Goal: Task Accomplishment & Management: Manage account settings

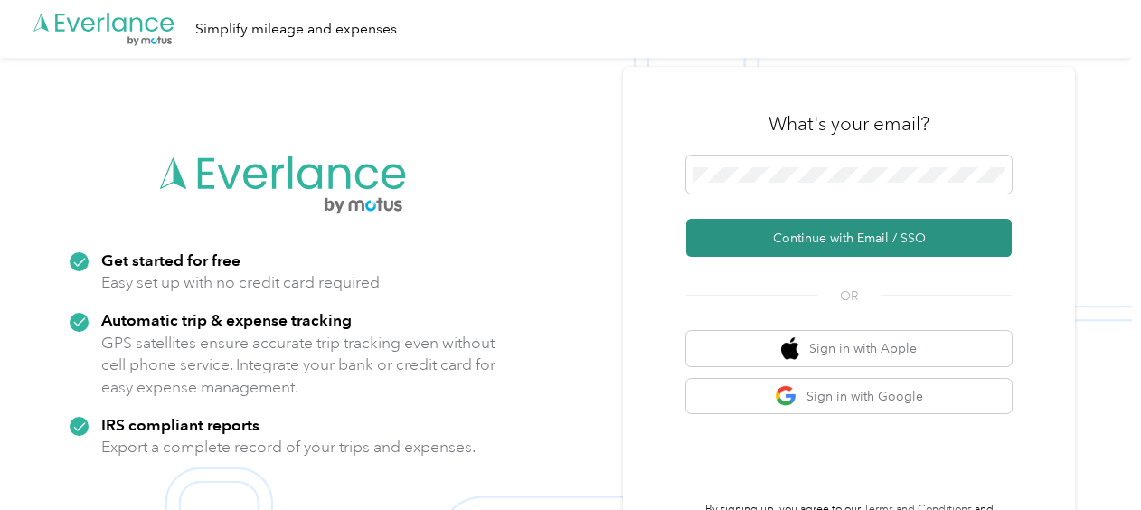
click at [809, 251] on button "Continue with Email / SSO" at bounding box center [850, 238] width 326 height 38
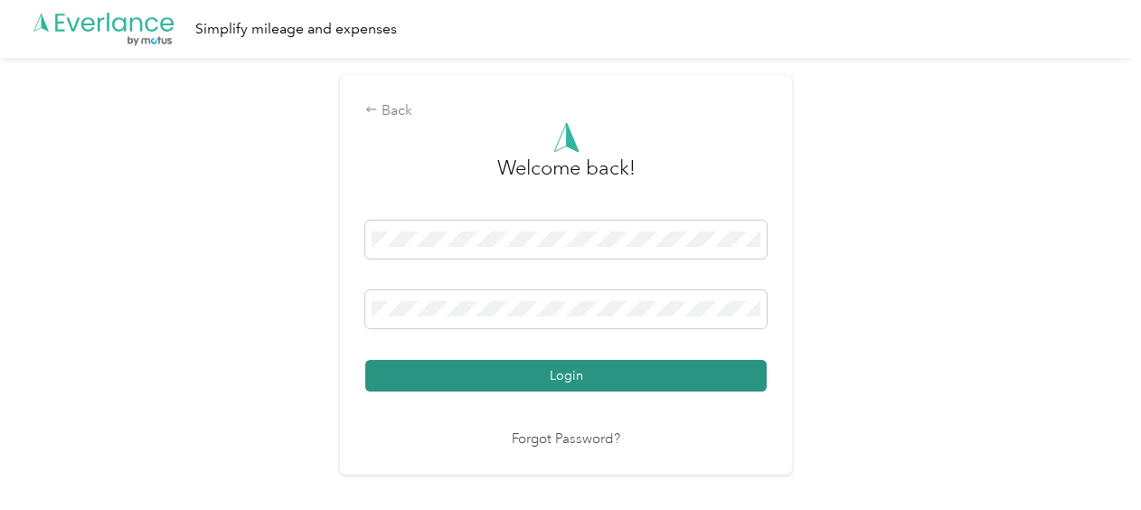
click at [664, 382] on button "Login" at bounding box center [566, 376] width 402 height 32
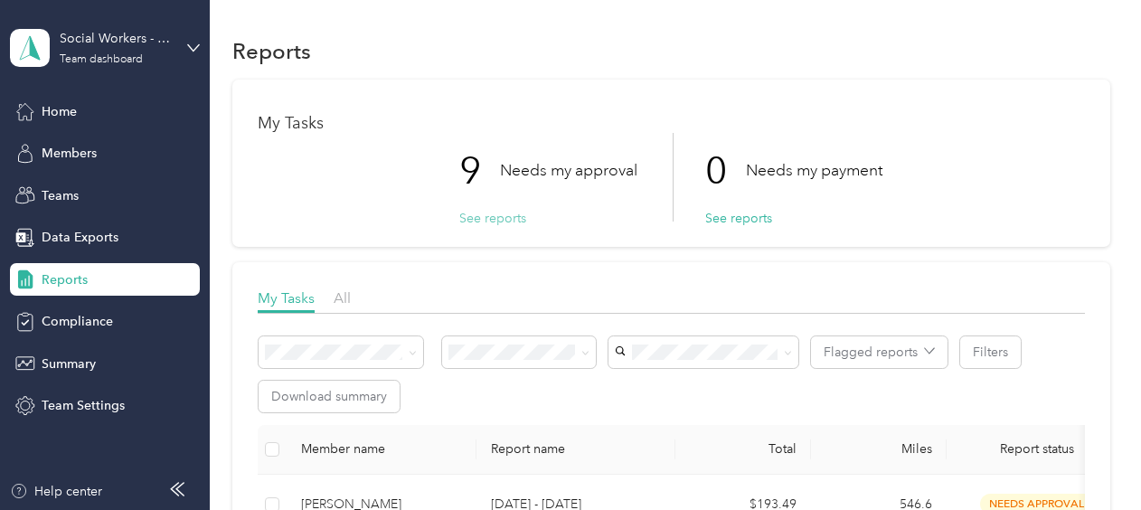
click at [498, 223] on button "See reports" at bounding box center [492, 218] width 67 height 19
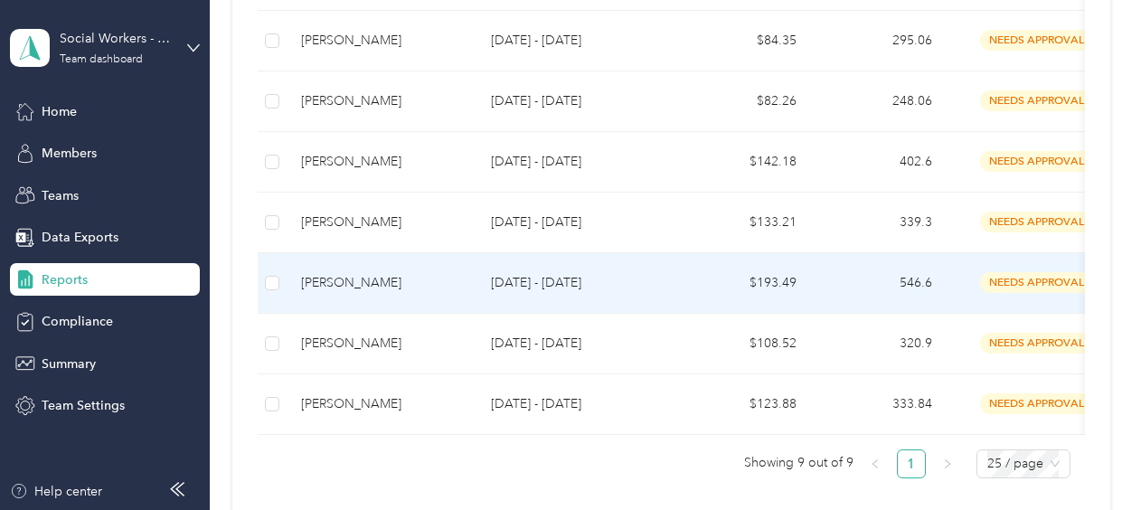
scroll to position [588, 0]
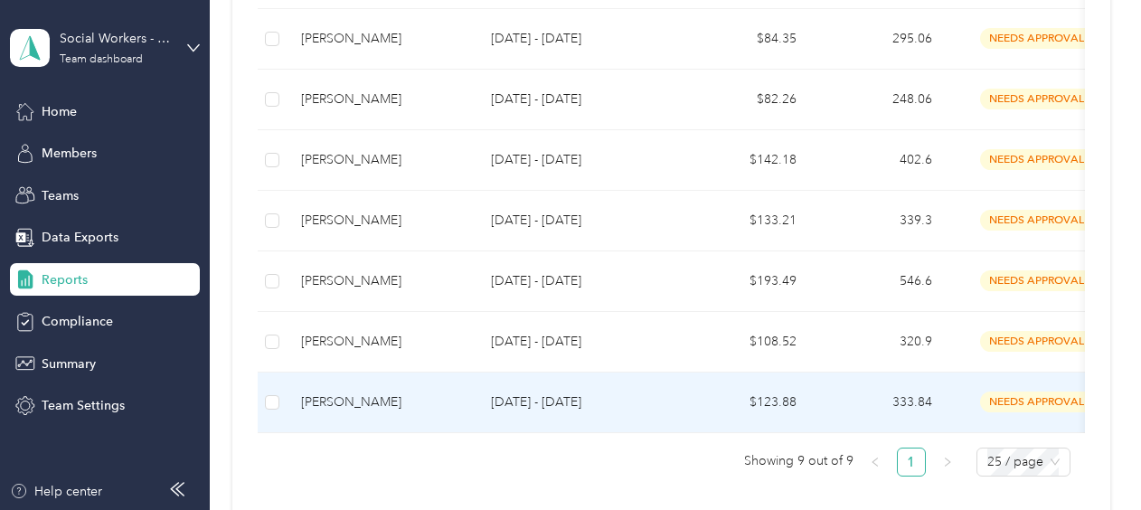
click at [667, 400] on td "[DATE] - [DATE]" at bounding box center [576, 403] width 199 height 61
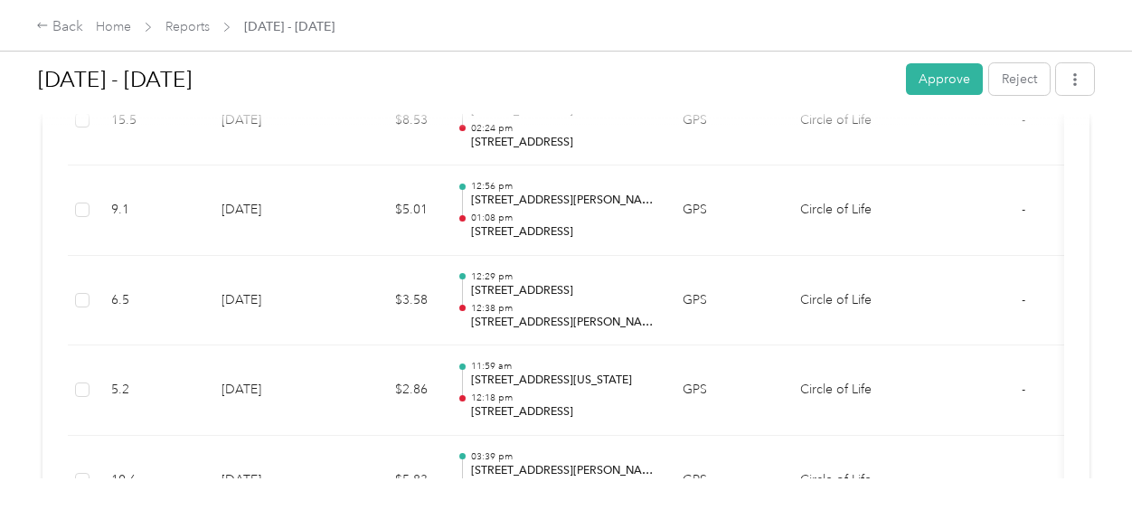
scroll to position [2908, 0]
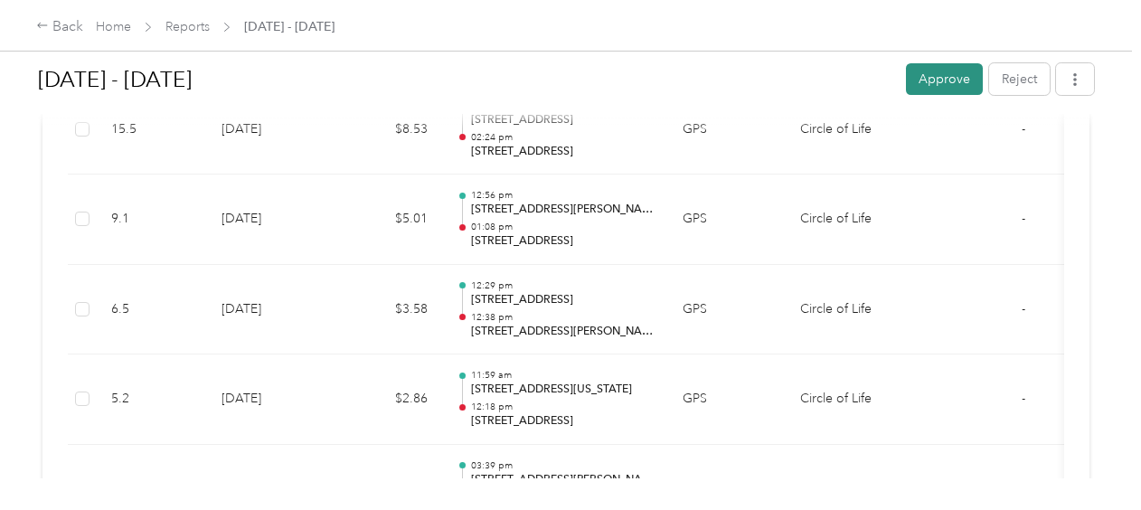
click at [939, 76] on button "Approve" at bounding box center [944, 79] width 77 height 32
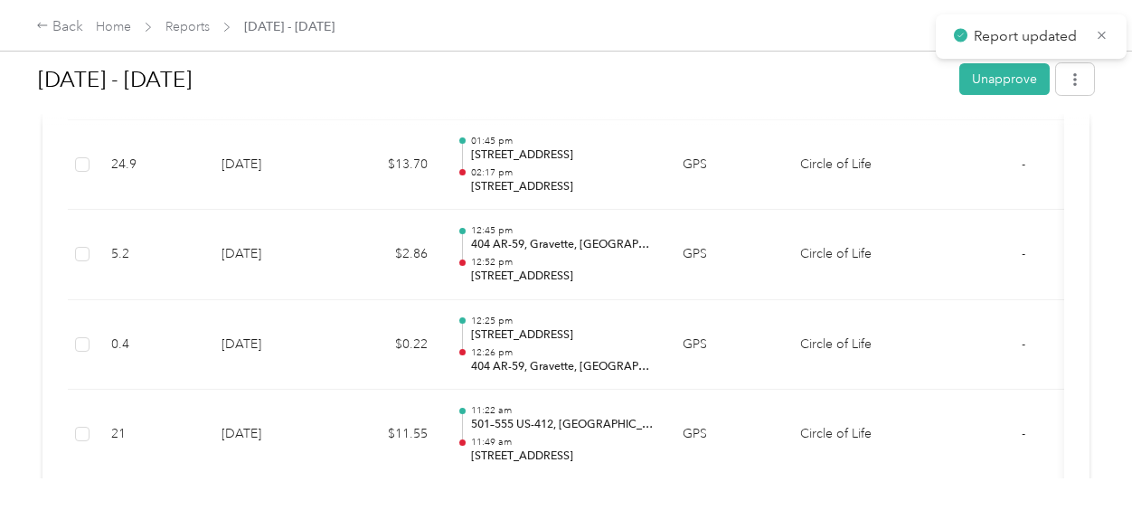
scroll to position [1705, 0]
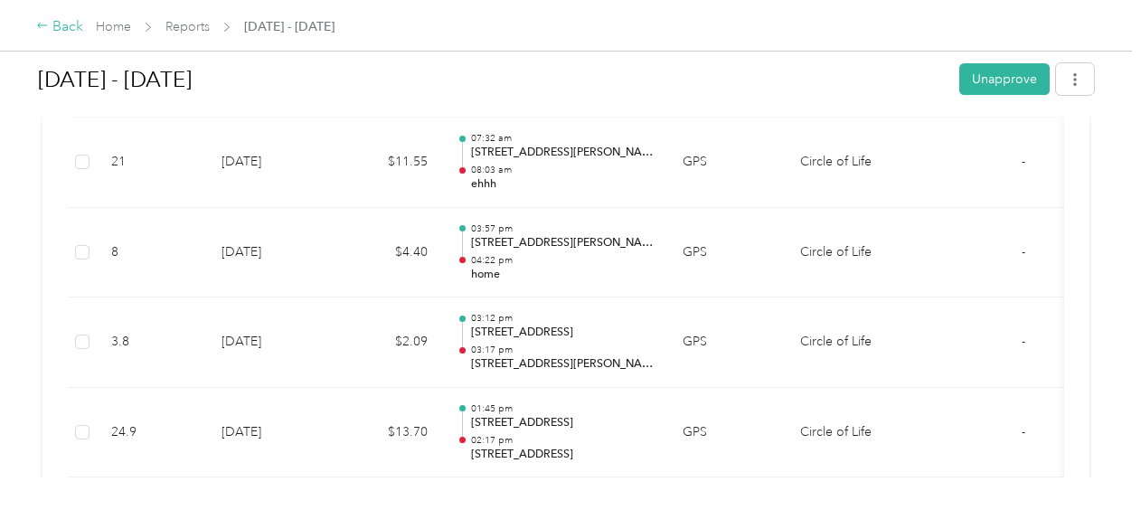
click at [69, 23] on div "Back" at bounding box center [59, 27] width 47 height 22
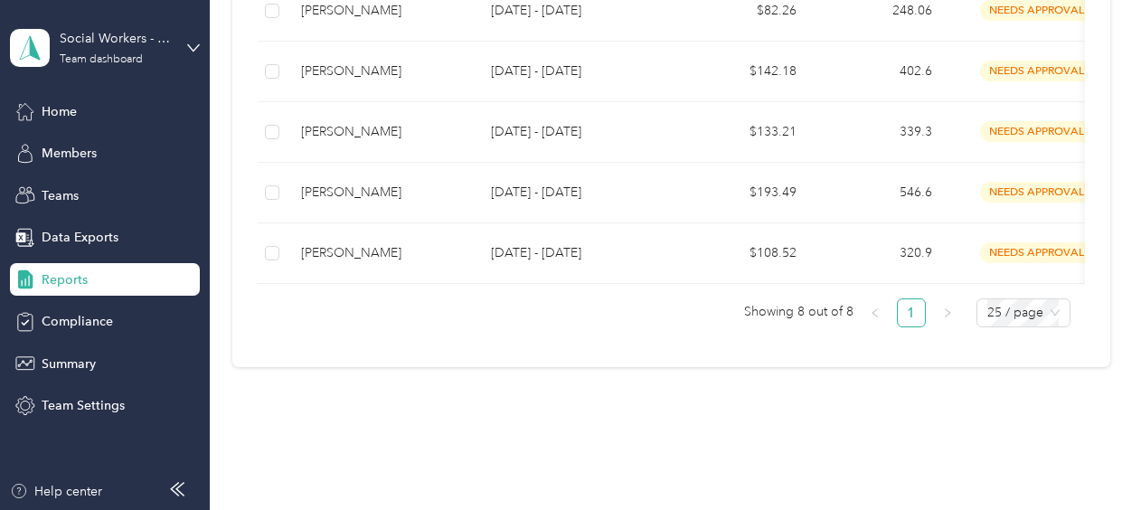
scroll to position [679, 0]
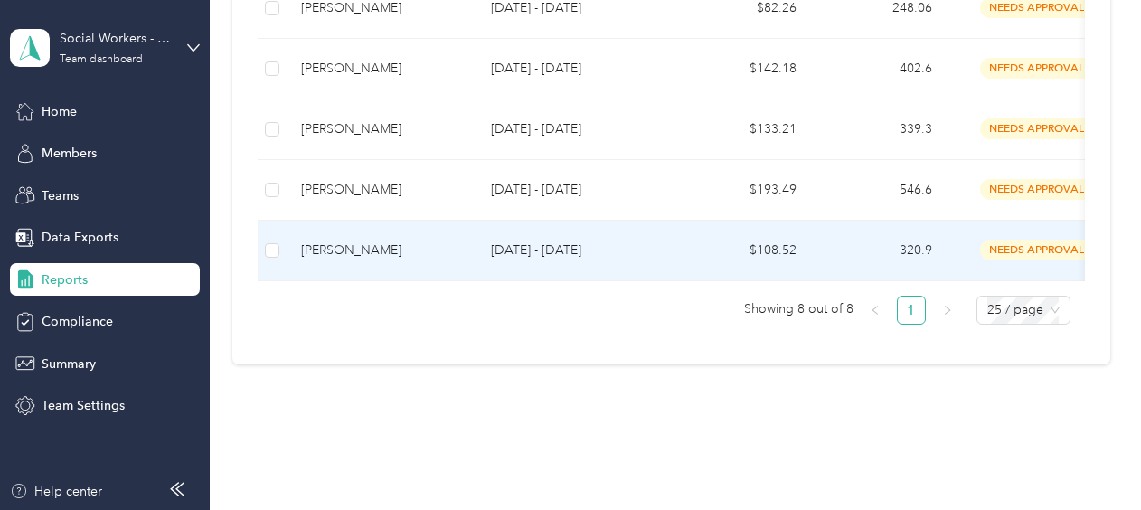
click at [412, 241] on div "[PERSON_NAME]" at bounding box center [381, 251] width 161 height 20
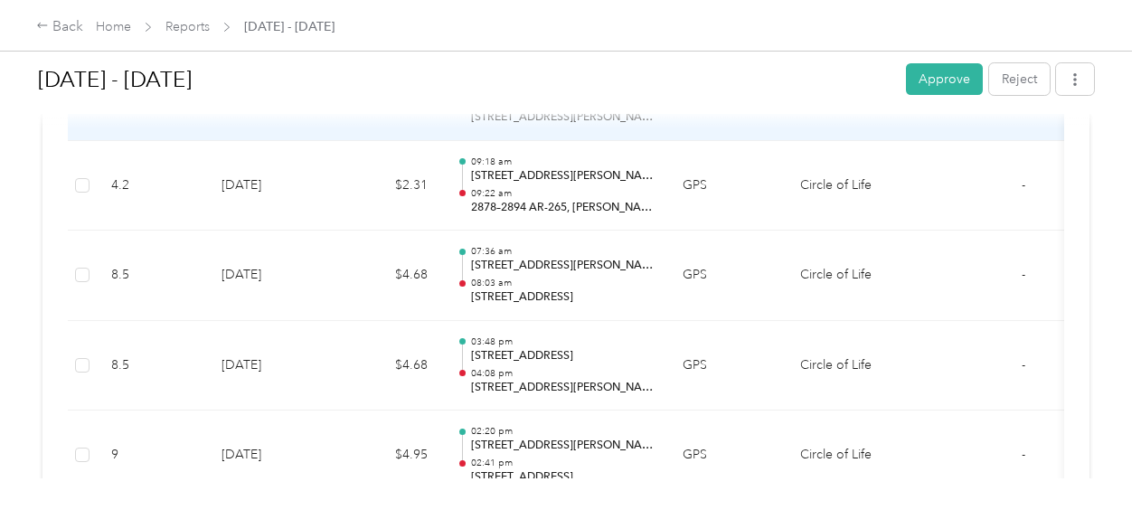
scroll to position [879, 0]
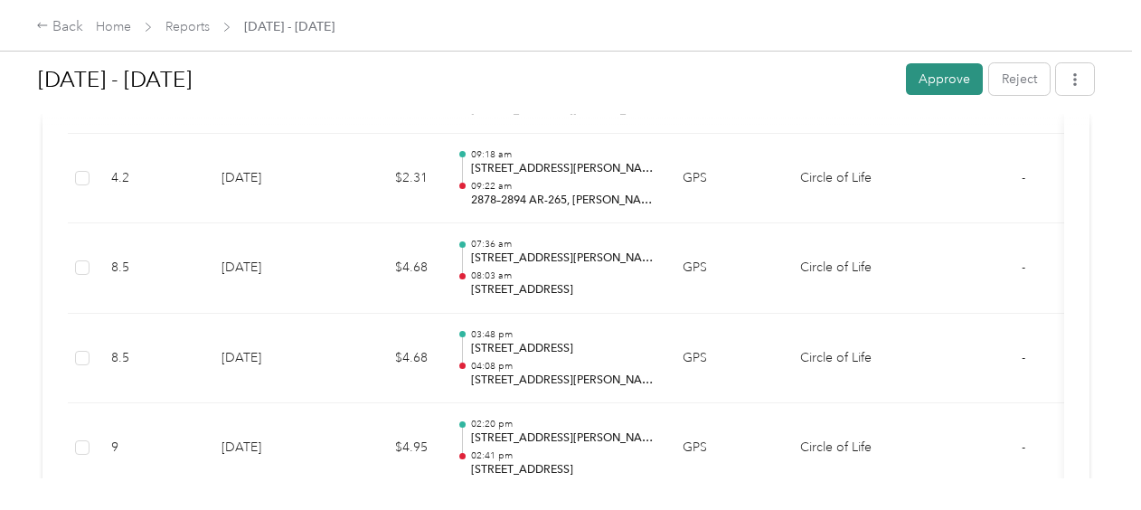
click at [917, 81] on button "Approve" at bounding box center [944, 79] width 77 height 32
click at [73, 25] on div "Back" at bounding box center [59, 27] width 47 height 22
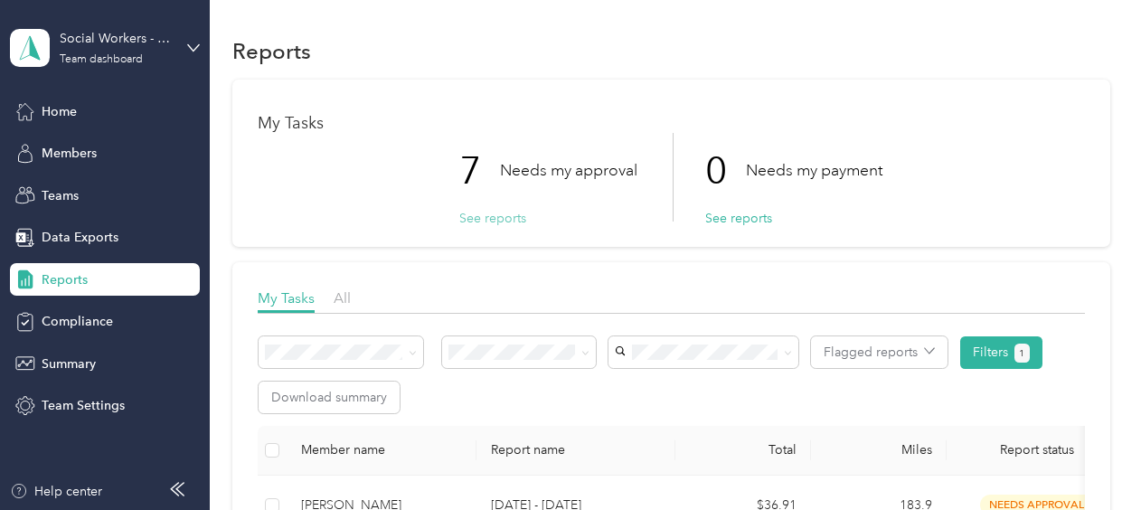
click at [472, 217] on button "See reports" at bounding box center [492, 218] width 67 height 19
click at [499, 217] on button "See reports" at bounding box center [492, 218] width 67 height 19
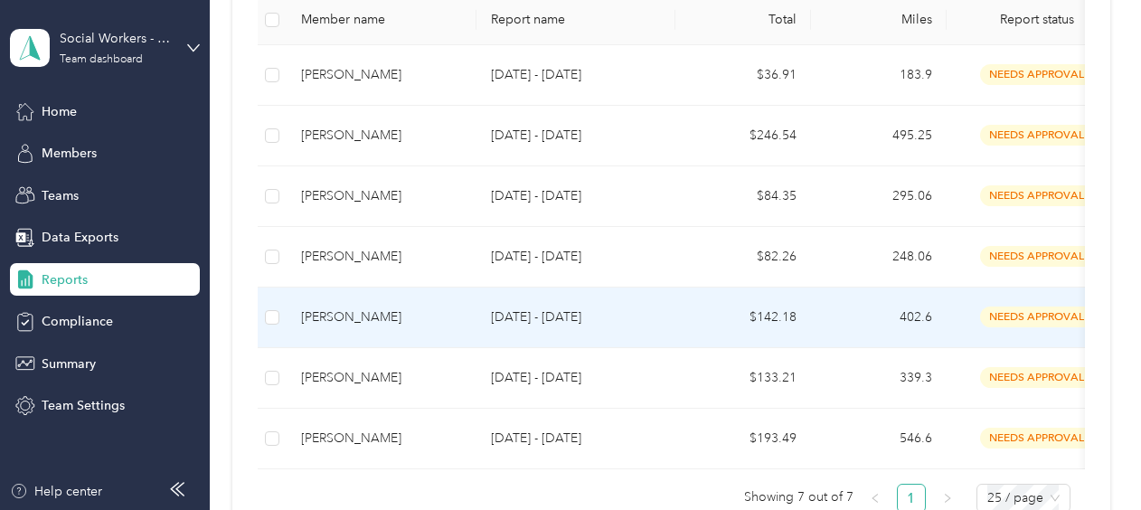
scroll to position [468, 0]
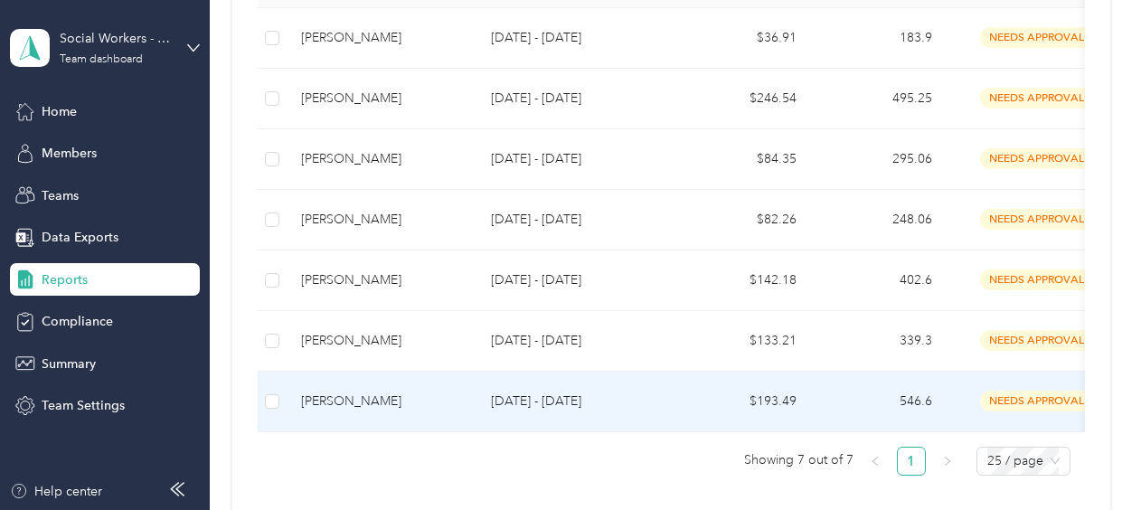
click at [508, 383] on td "[DATE] - [DATE]" at bounding box center [576, 402] width 199 height 61
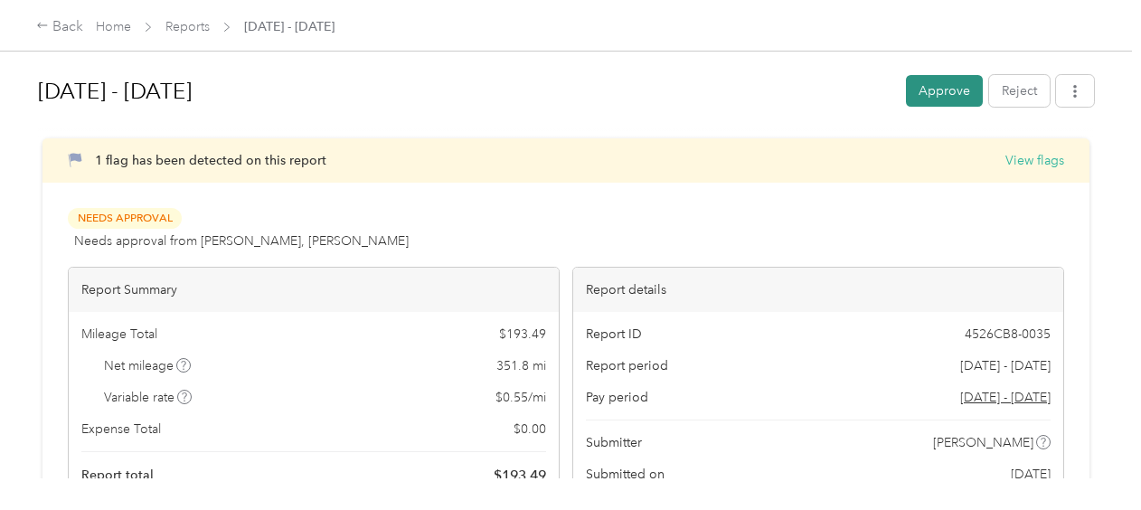
click at [928, 99] on button "Approve" at bounding box center [944, 91] width 77 height 32
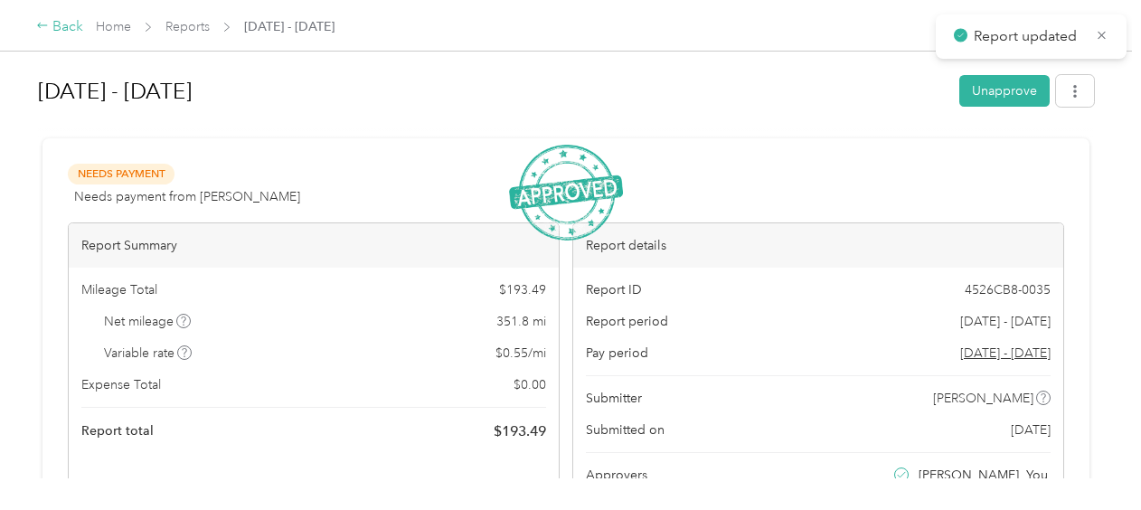
click at [66, 27] on div "Back" at bounding box center [59, 27] width 47 height 22
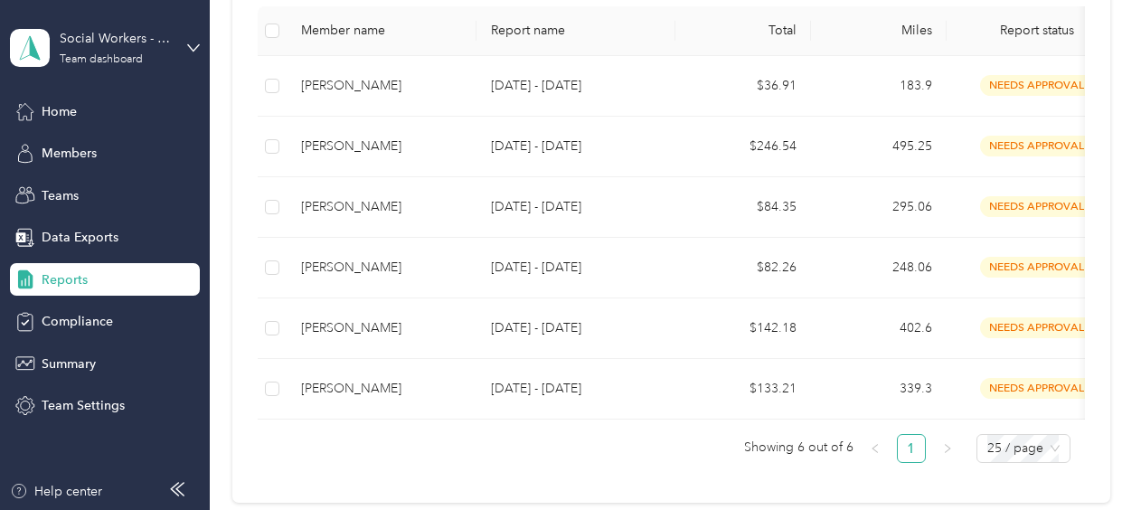
scroll to position [449, 0]
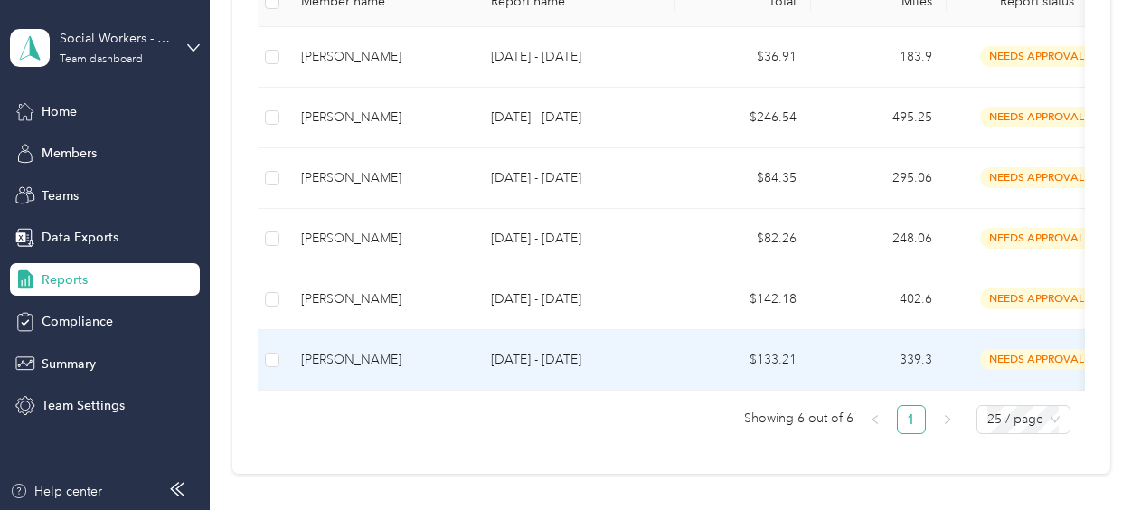
click at [516, 355] on p "[DATE] - [DATE]" at bounding box center [576, 360] width 170 height 20
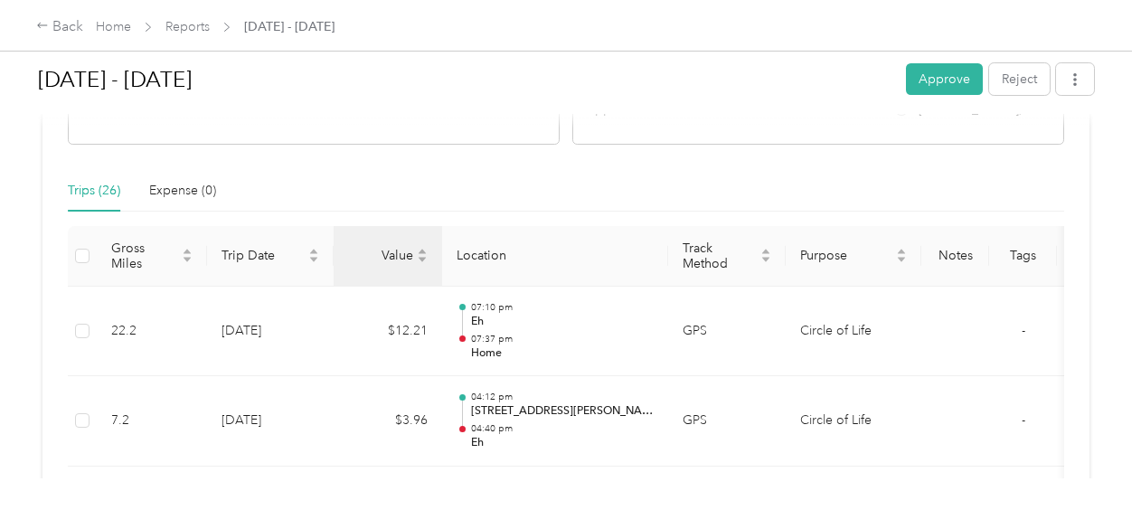
scroll to position [302, 0]
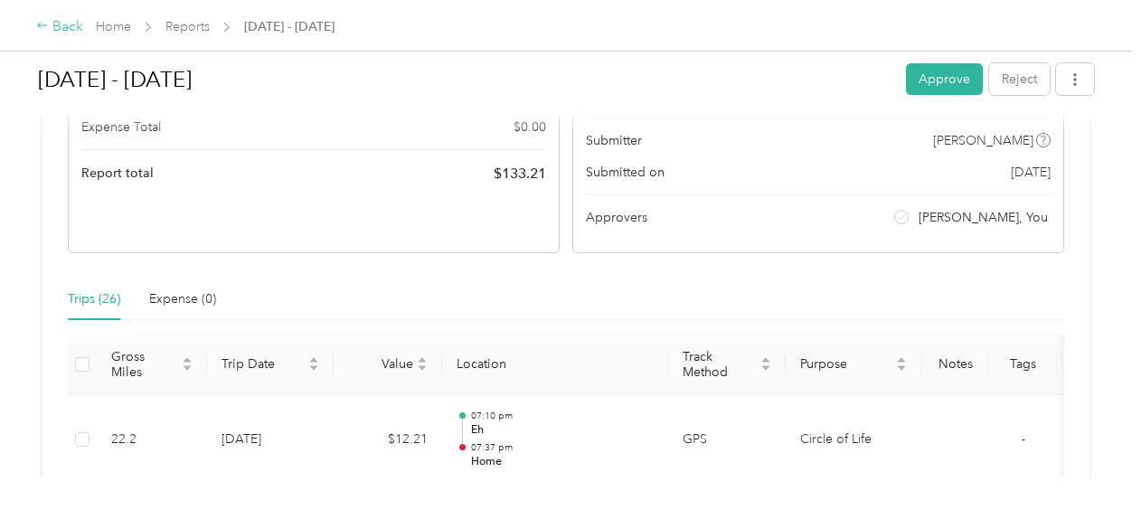
click at [66, 26] on div "Back" at bounding box center [59, 27] width 47 height 22
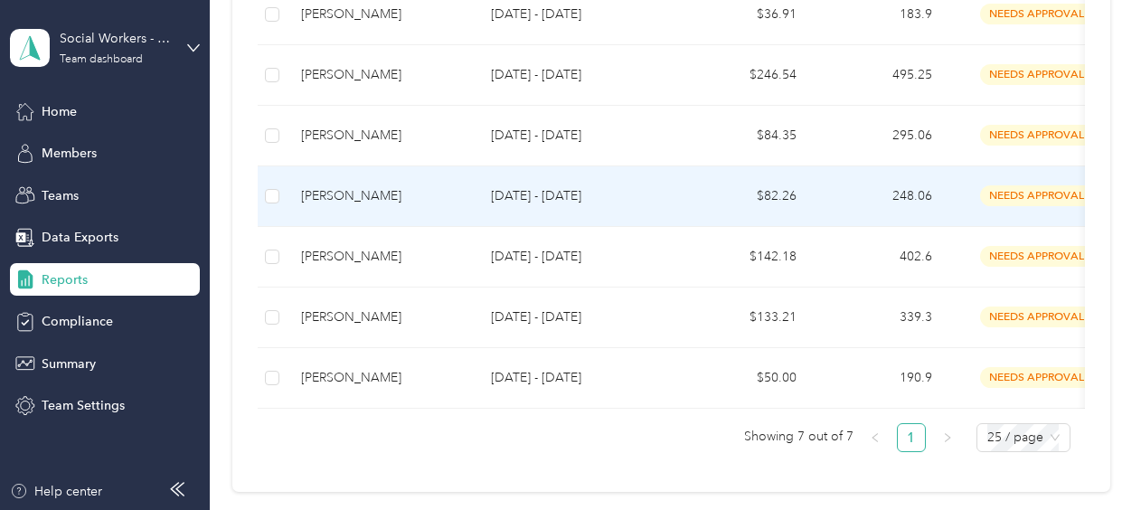
scroll to position [427, 0]
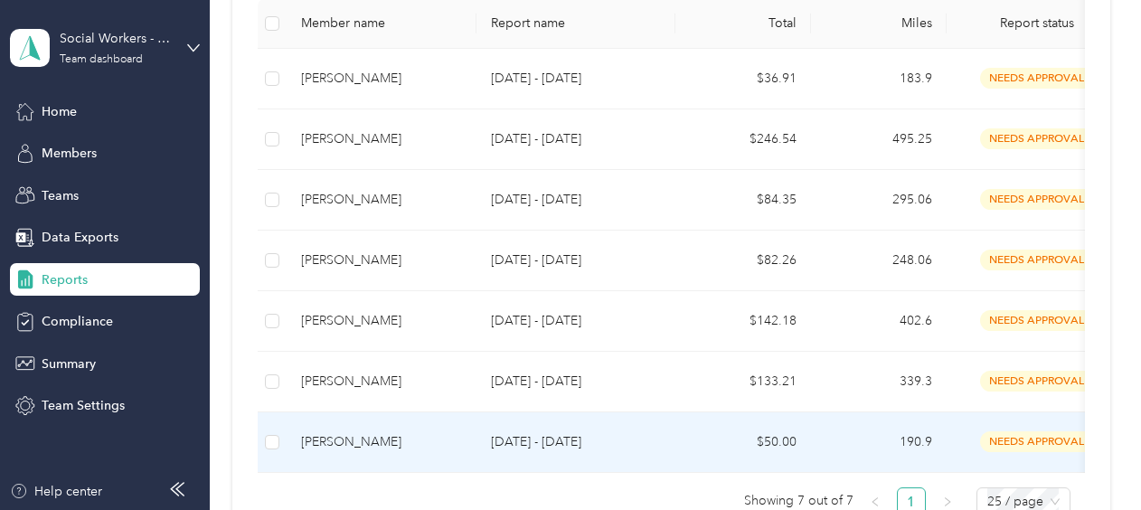
click at [464, 432] on td "[PERSON_NAME]" at bounding box center [382, 442] width 190 height 61
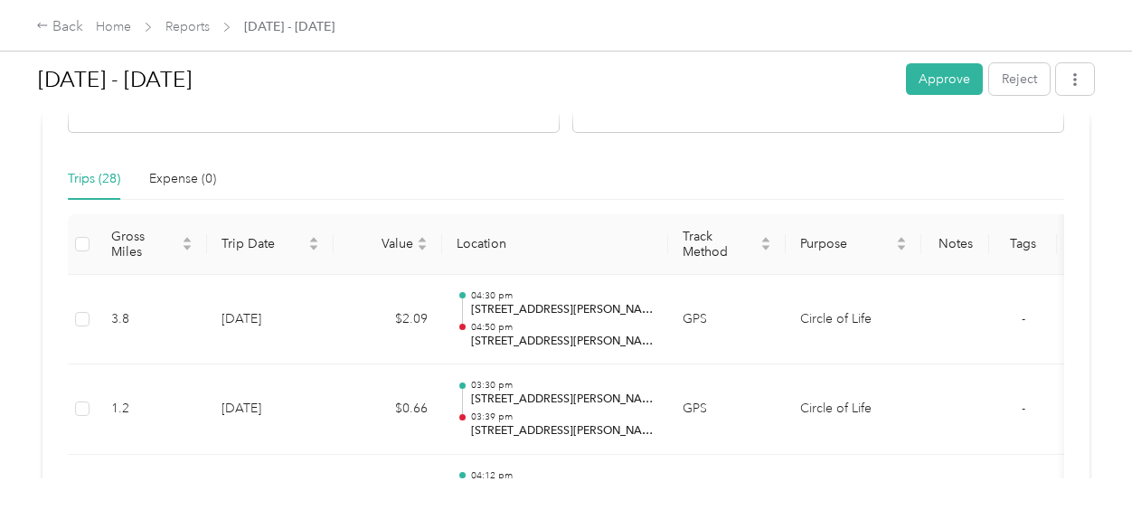
scroll to position [362, 0]
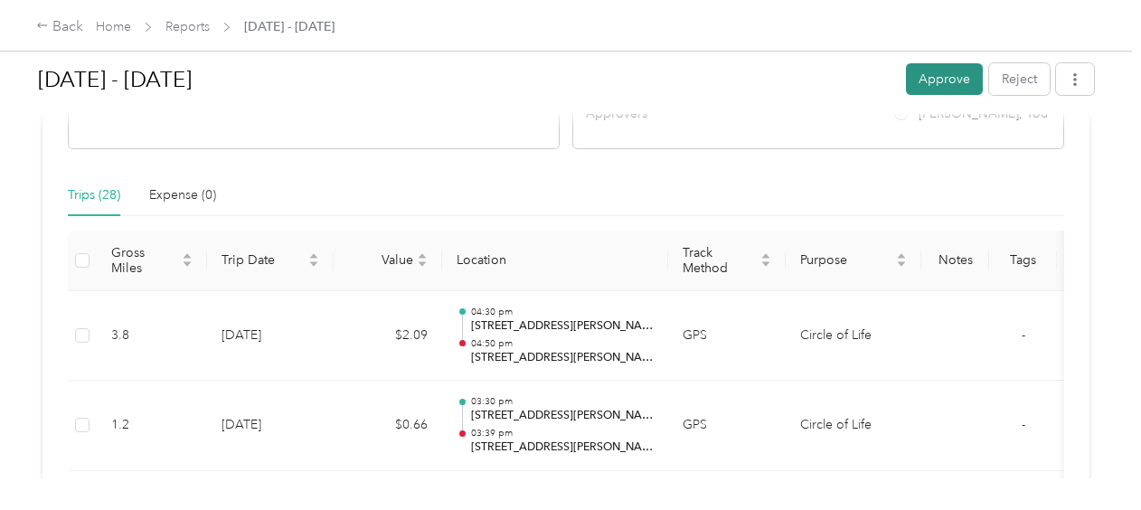
click at [933, 79] on button "Approve" at bounding box center [944, 79] width 77 height 32
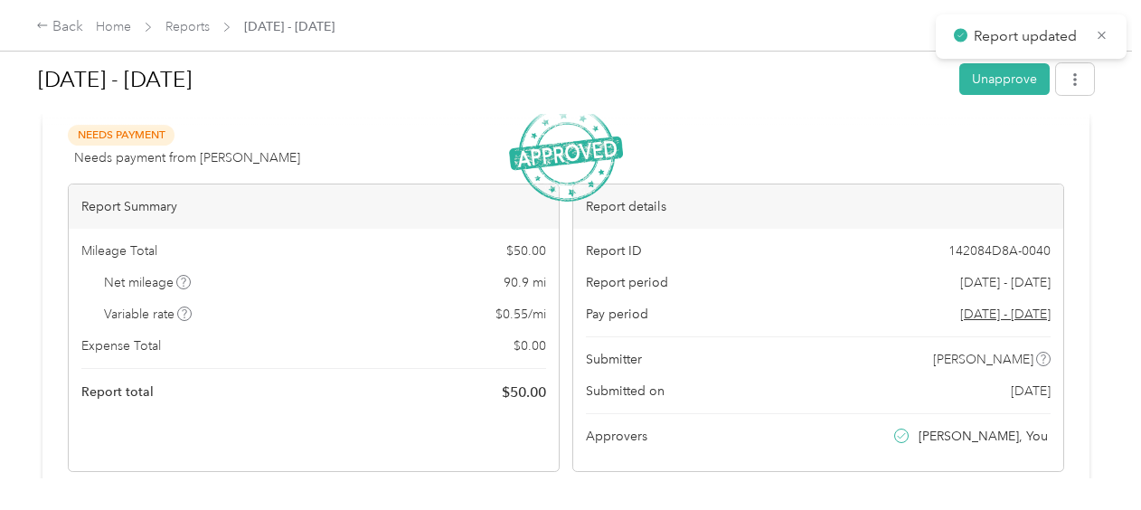
scroll to position [46, 0]
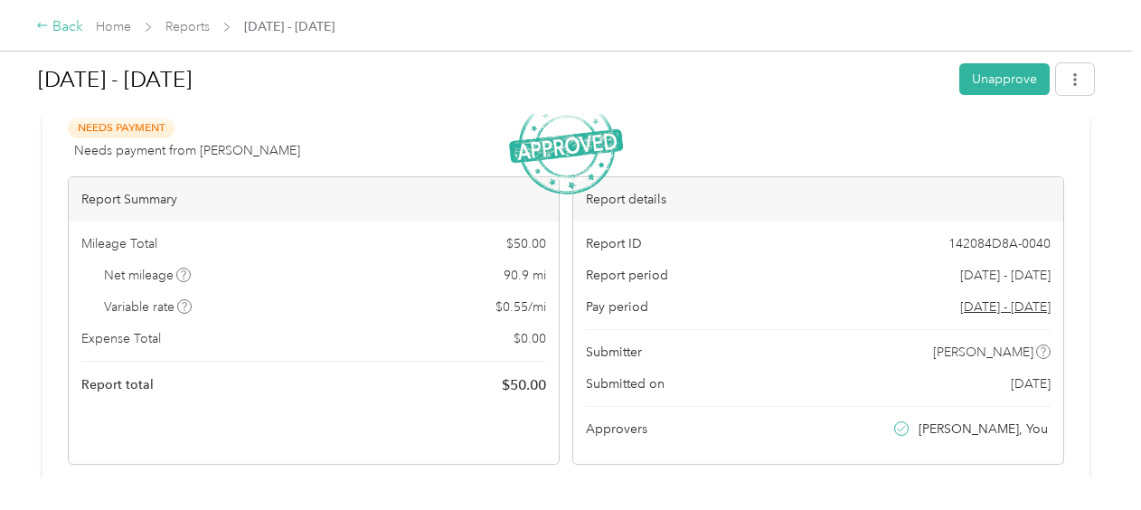
click at [67, 28] on div "Back" at bounding box center [59, 27] width 47 height 22
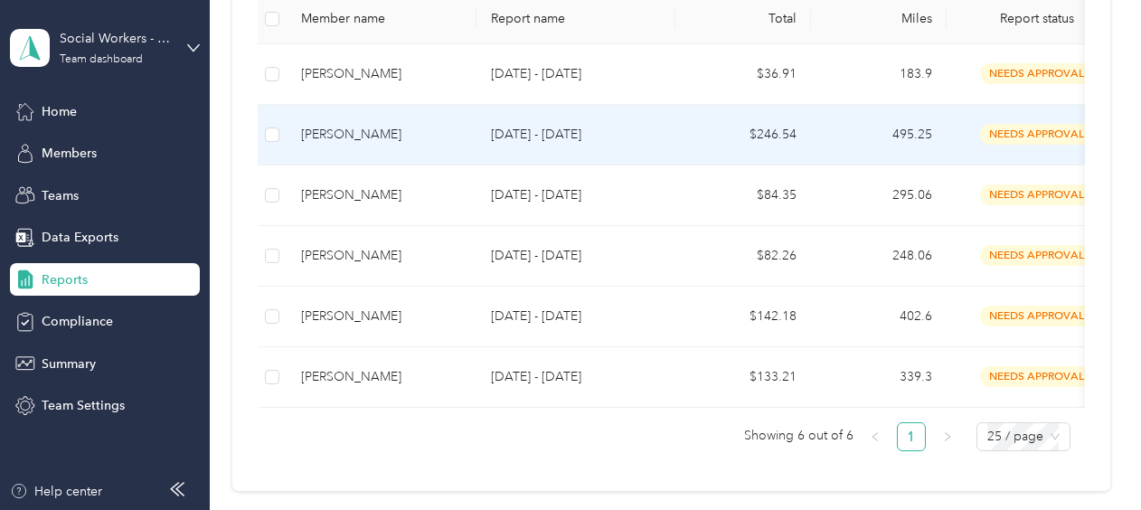
scroll to position [450, 0]
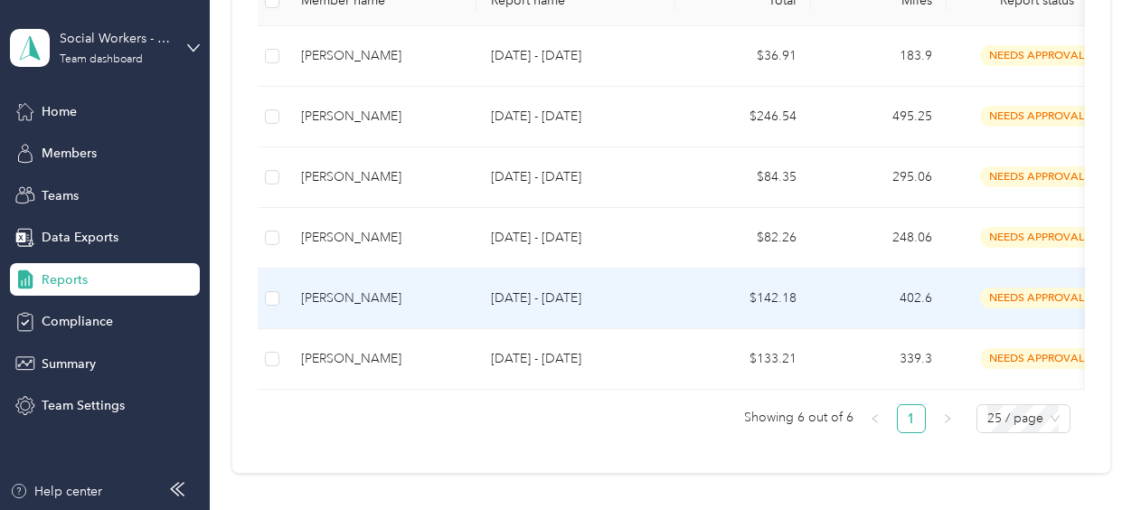
click at [405, 297] on div "[PERSON_NAME]" at bounding box center [381, 299] width 161 height 20
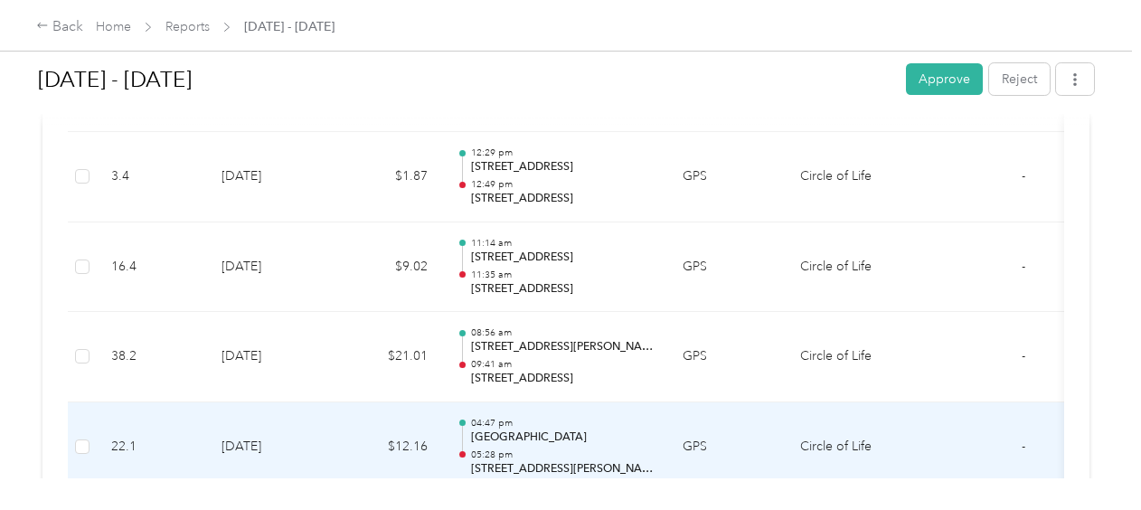
scroll to position [2456, 0]
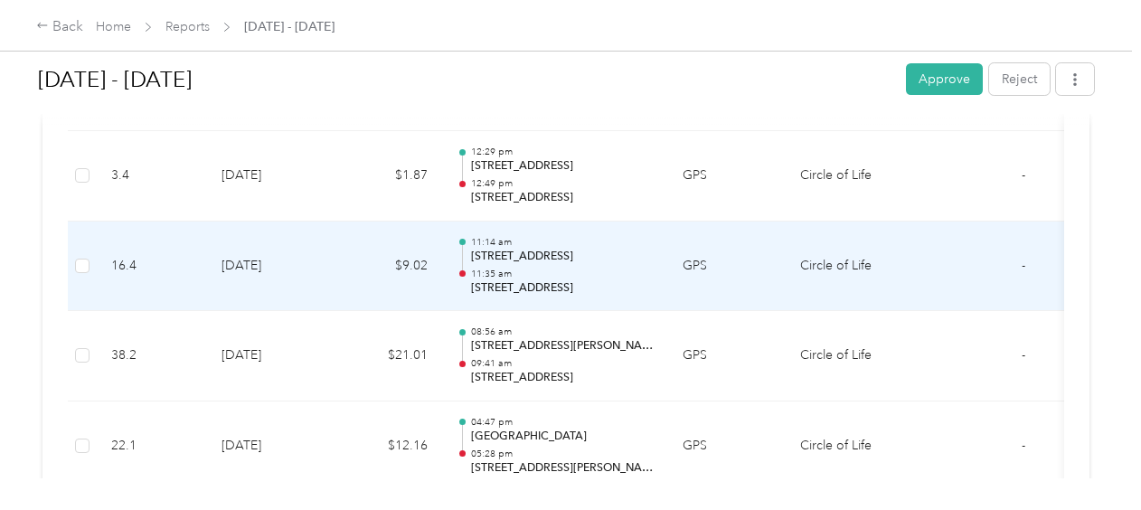
drag, startPoint x: 473, startPoint y: 244, endPoint x: 652, endPoint y: 250, distance: 179.2
click at [652, 250] on p "[STREET_ADDRESS]" at bounding box center [562, 257] width 183 height 16
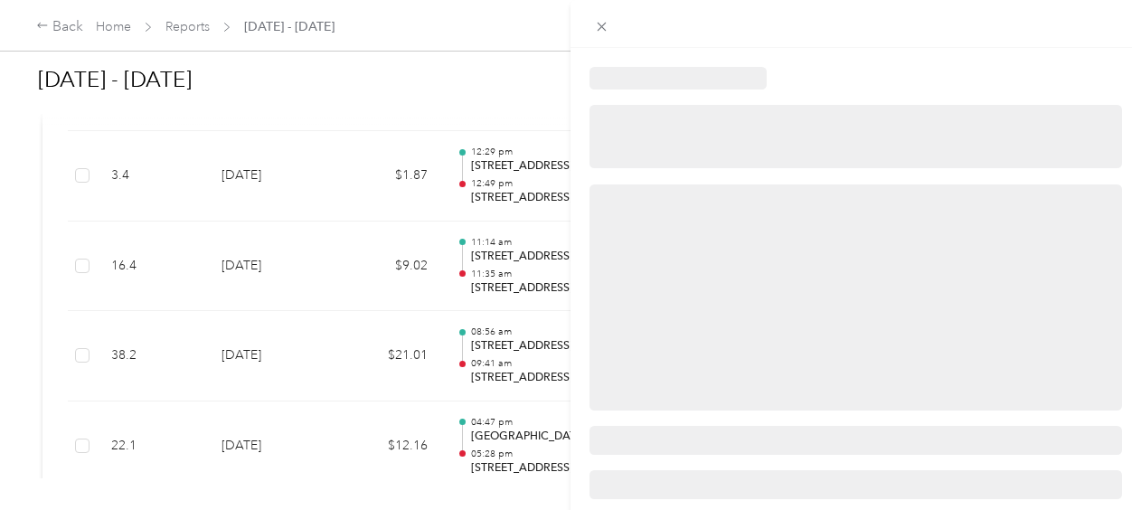
copy p "[STREET_ADDRESS]"
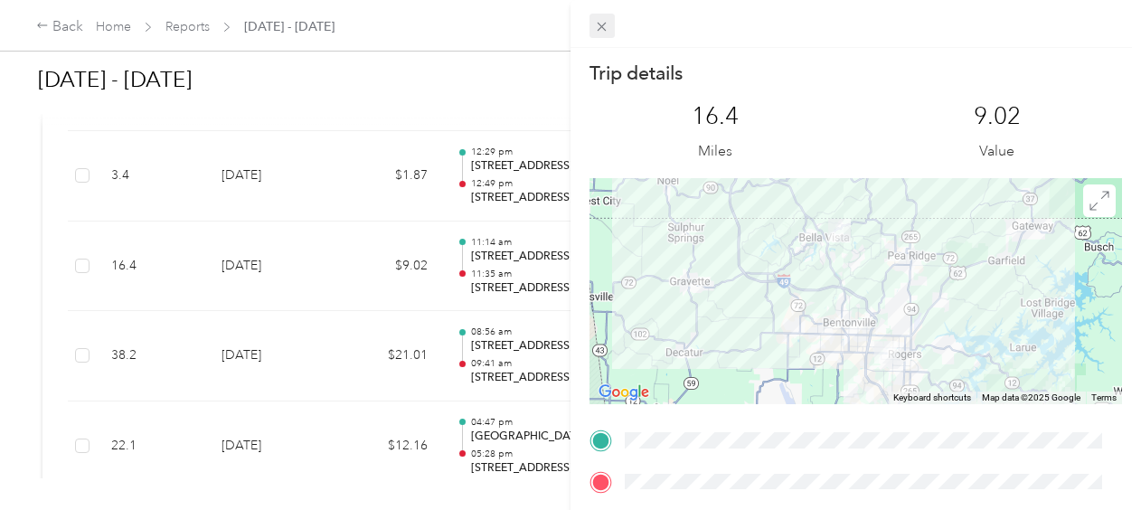
click at [599, 31] on icon at bounding box center [601, 26] width 15 height 15
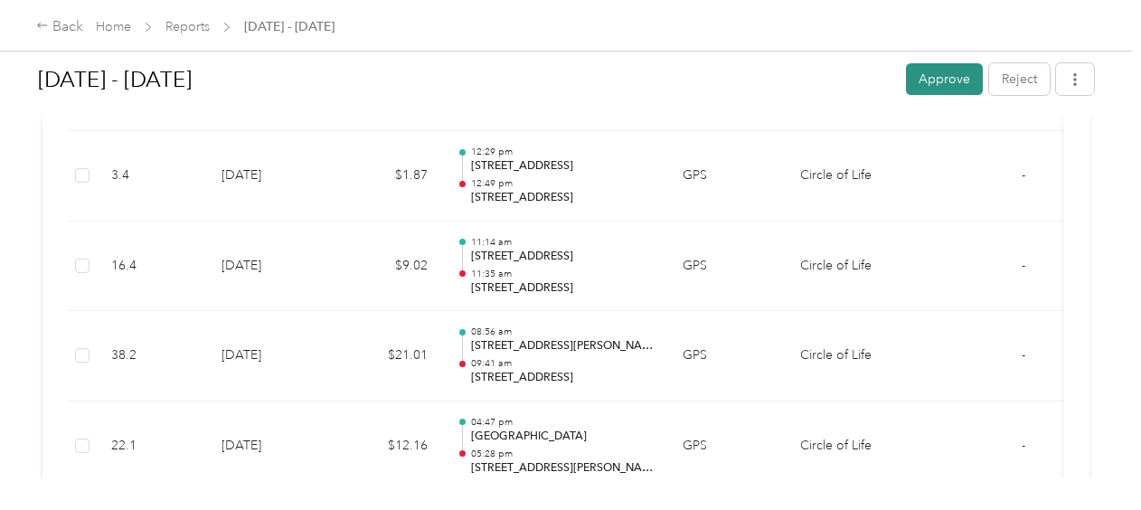
click at [932, 82] on button "Approve" at bounding box center [944, 79] width 77 height 32
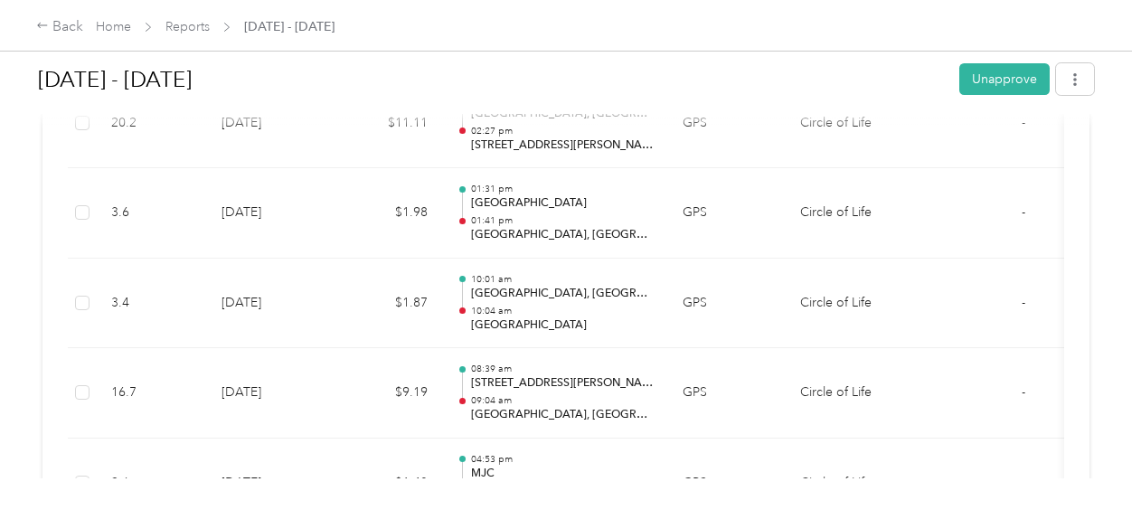
scroll to position [1216, 0]
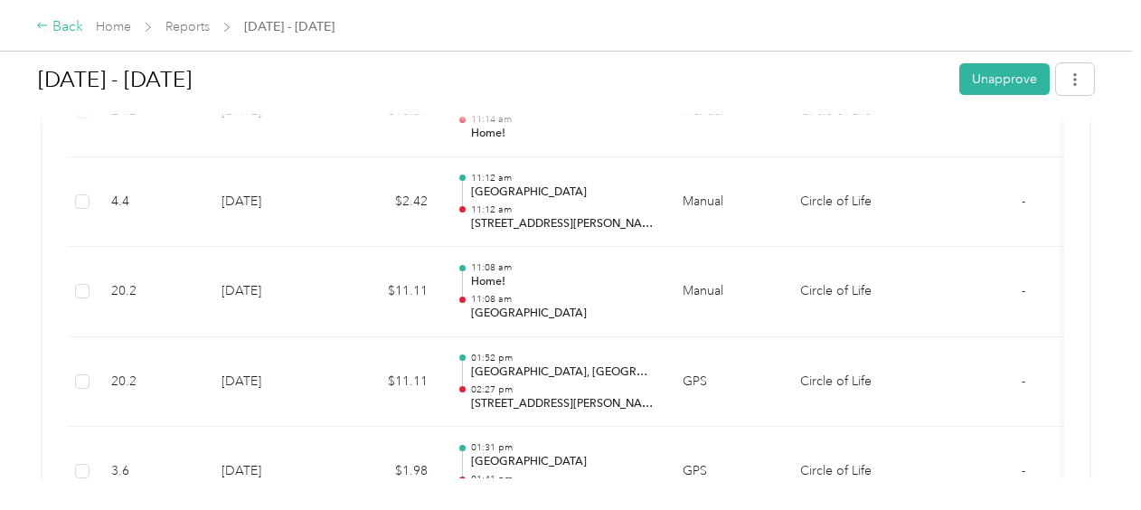
click at [82, 31] on div "Back" at bounding box center [59, 27] width 47 height 22
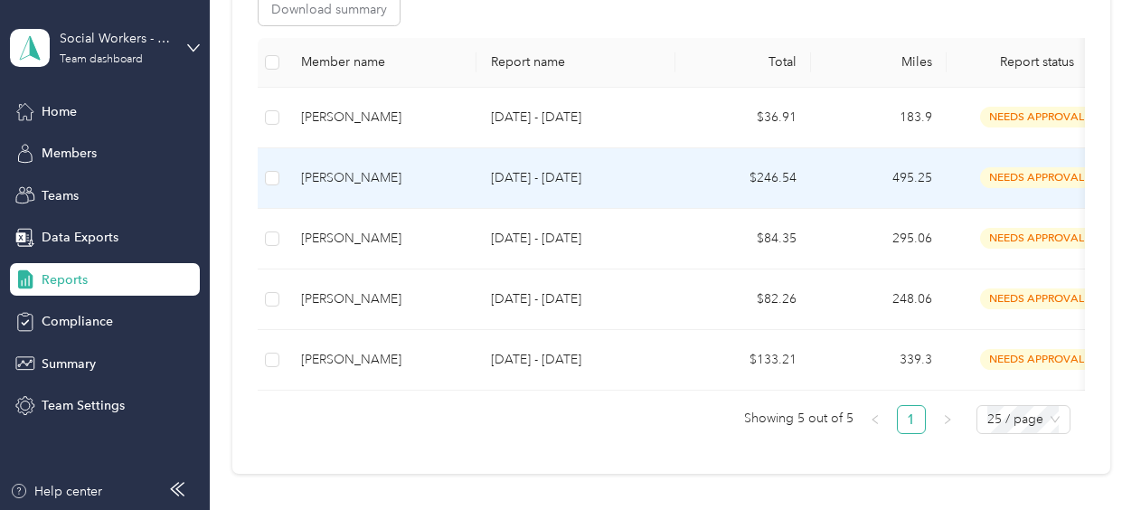
scroll to position [389, 0]
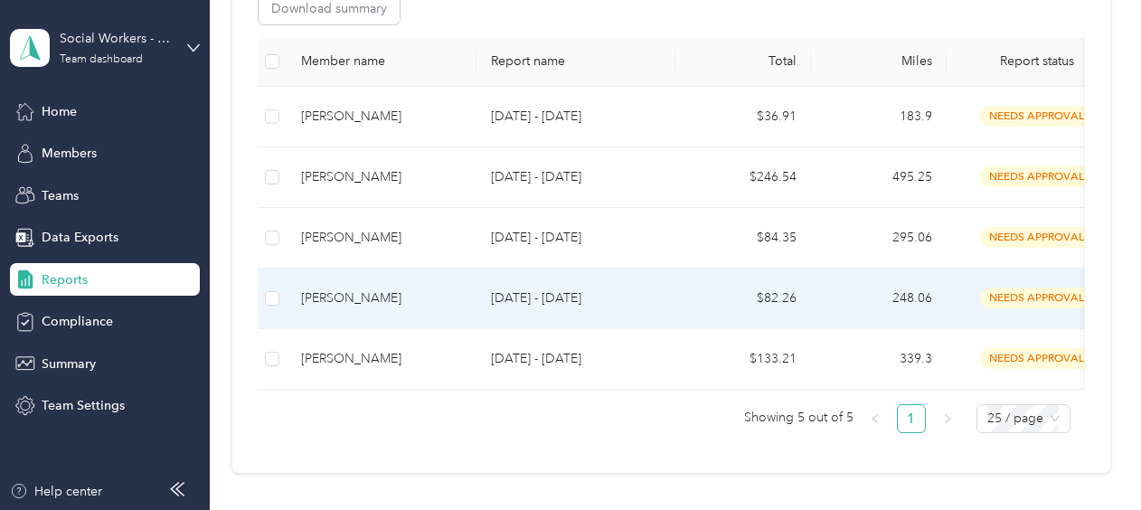
click at [440, 292] on div "[PERSON_NAME]" at bounding box center [381, 299] width 161 height 20
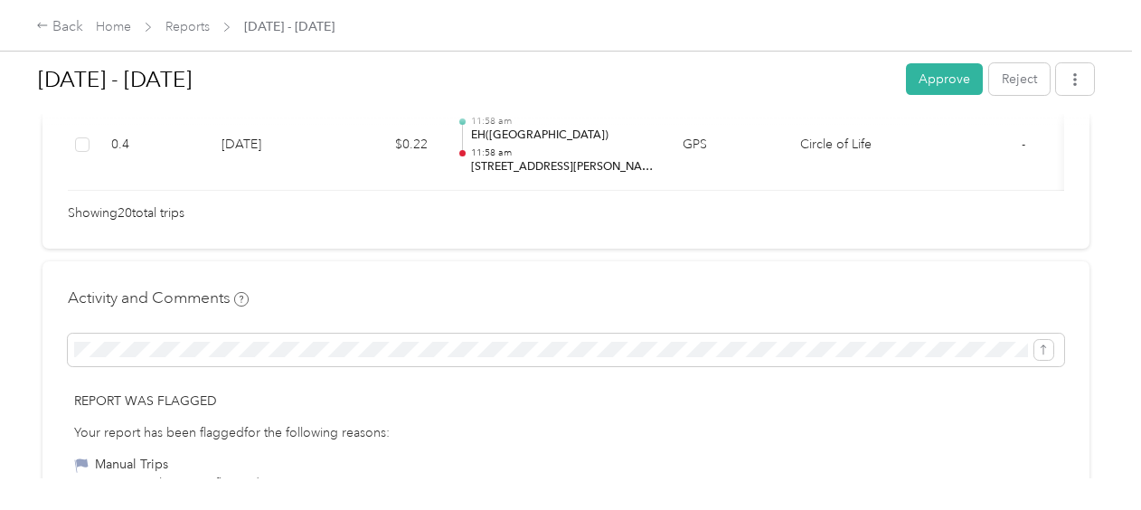
scroll to position [2309, 0]
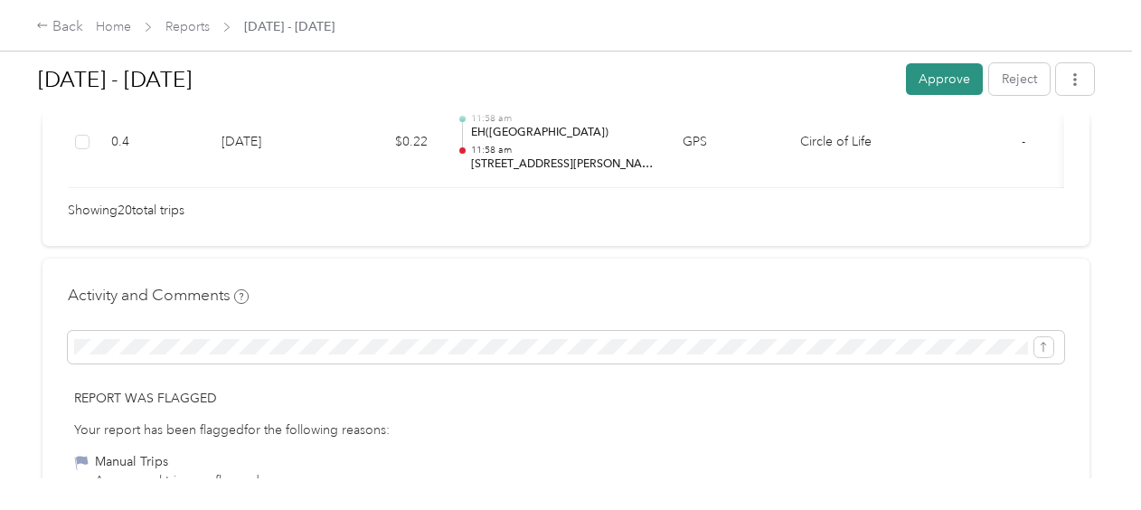
click at [920, 87] on button "Approve" at bounding box center [944, 79] width 77 height 32
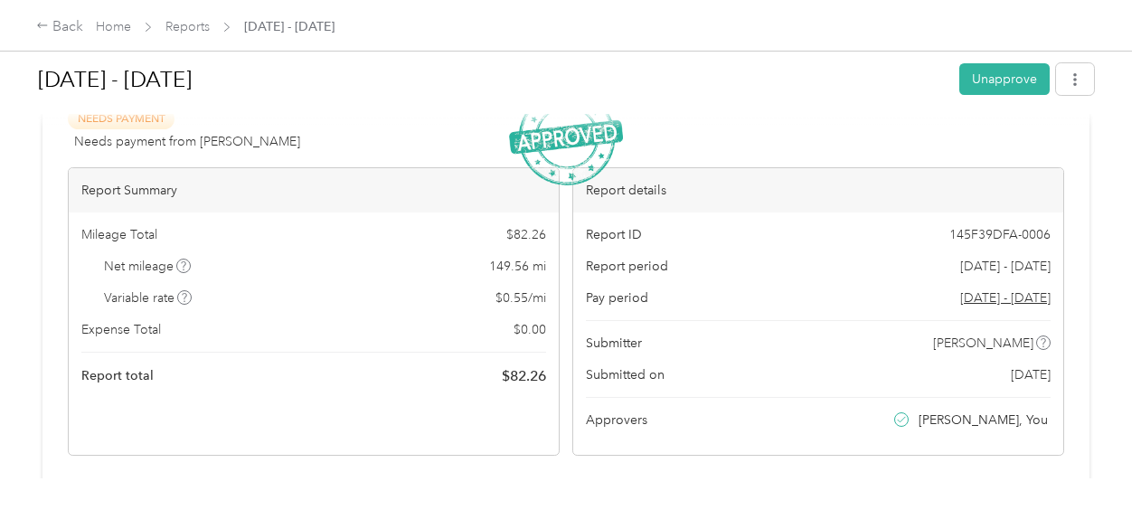
scroll to position [54, 0]
click at [71, 27] on div "Back" at bounding box center [59, 27] width 47 height 22
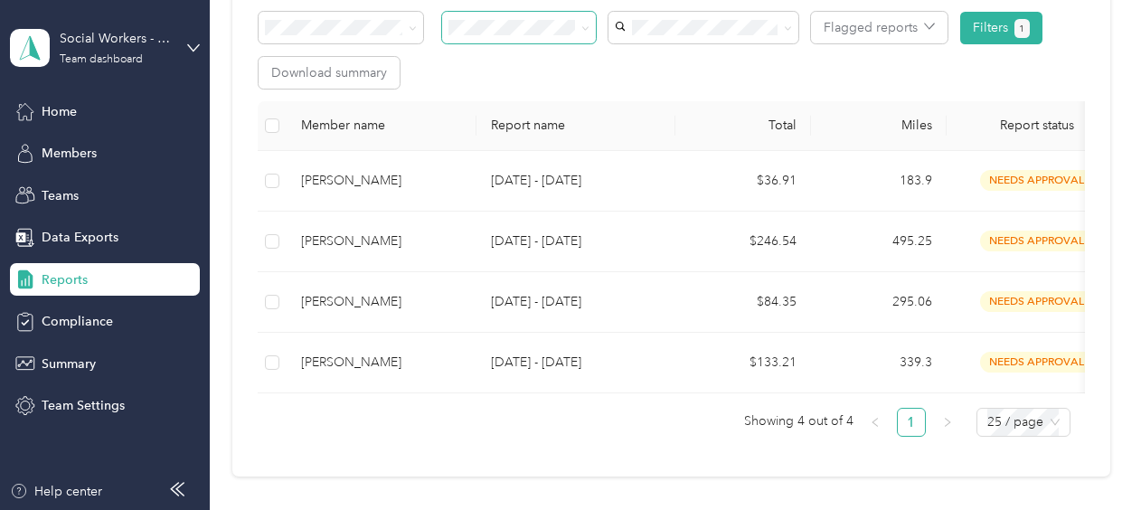
scroll to position [336, 0]
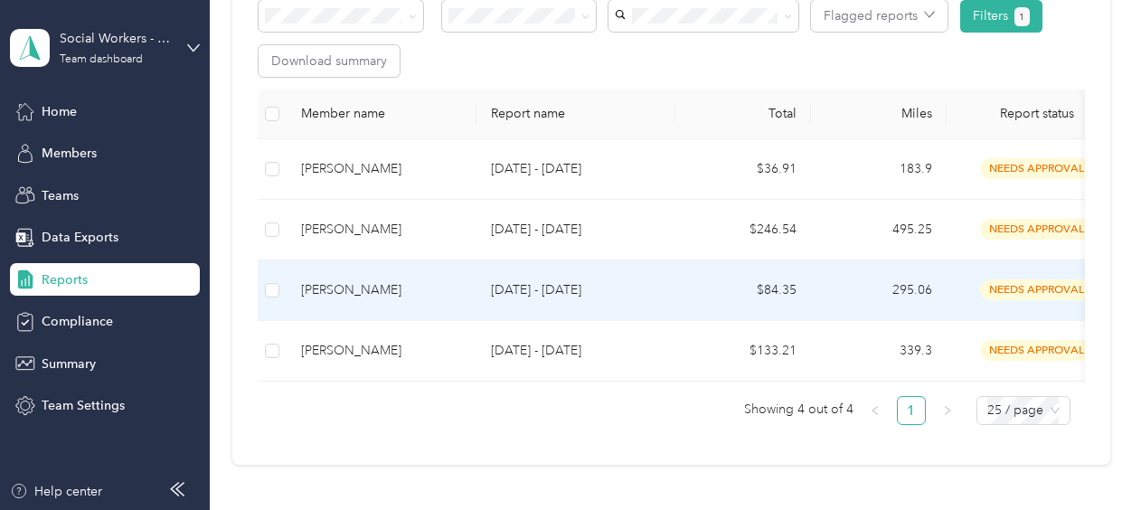
click at [441, 283] on div "[PERSON_NAME]" at bounding box center [381, 290] width 161 height 20
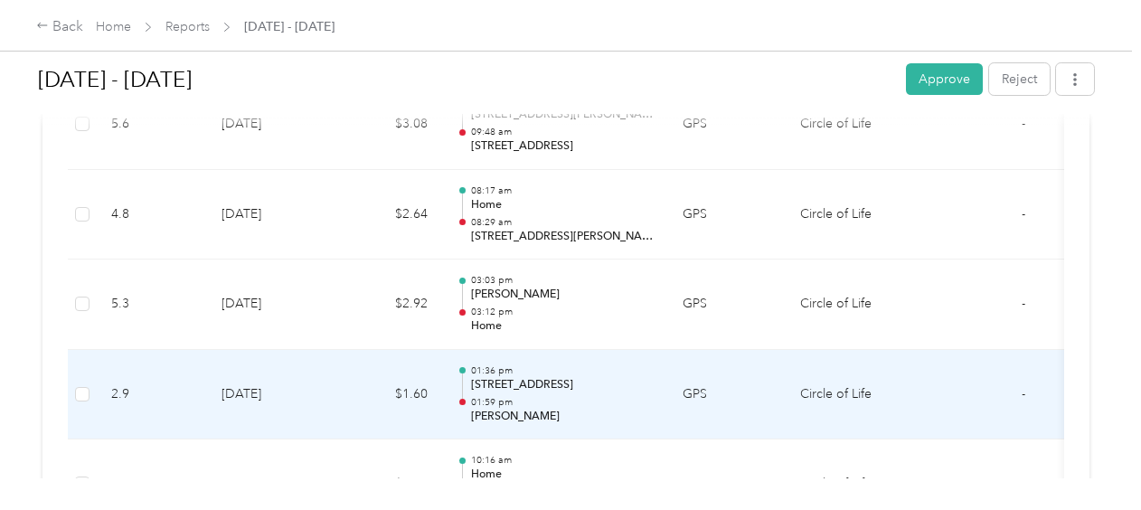
scroll to position [4432, 0]
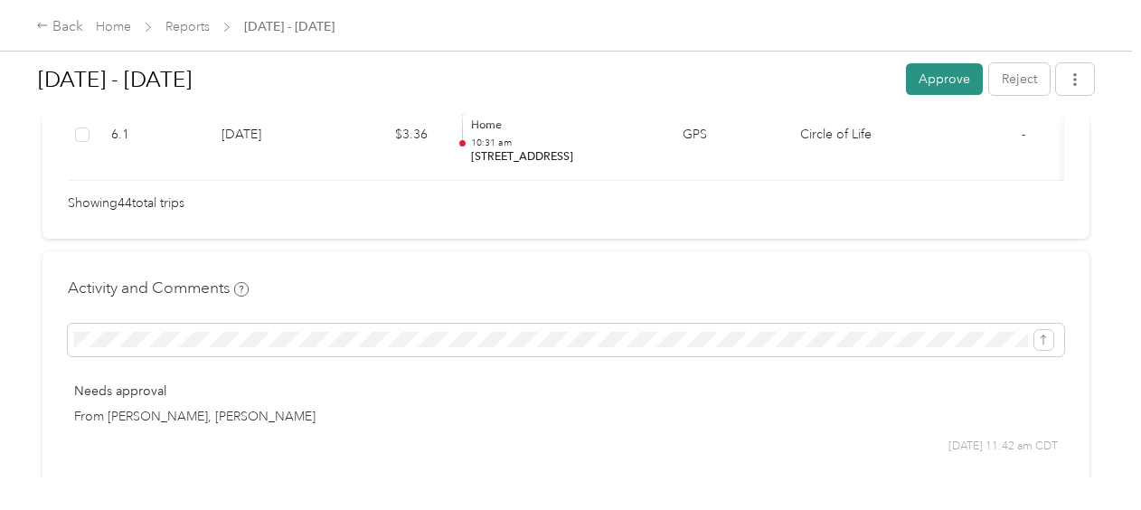
click at [947, 80] on button "Approve" at bounding box center [944, 79] width 77 height 32
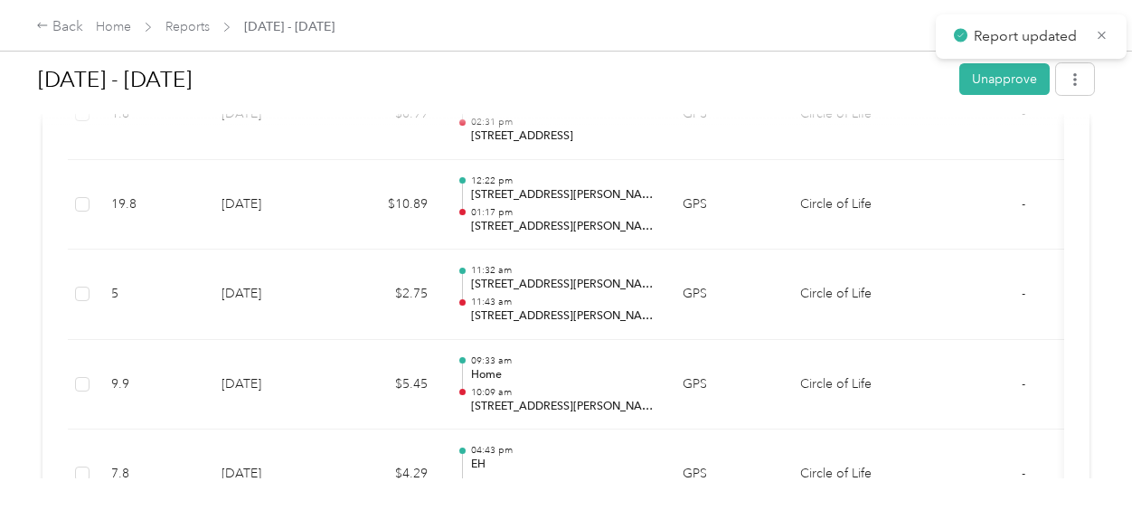
scroll to position [3461, 0]
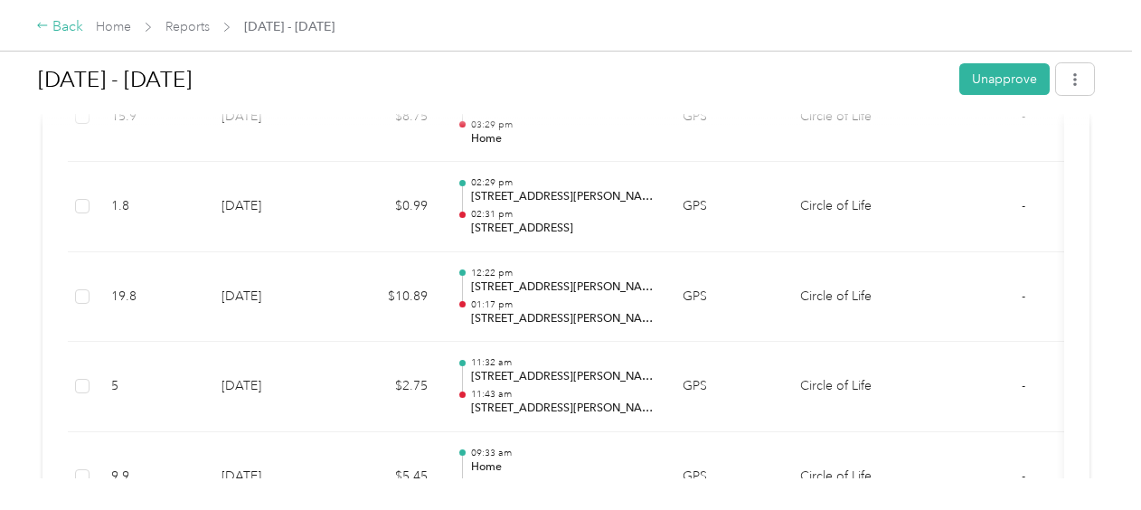
click at [71, 23] on div "Back" at bounding box center [59, 27] width 47 height 22
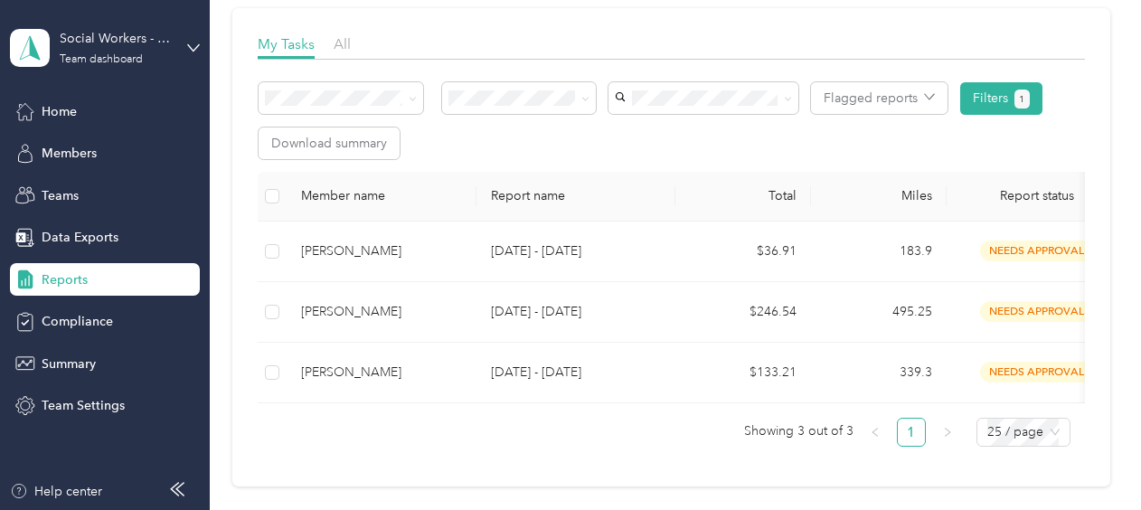
scroll to position [255, 0]
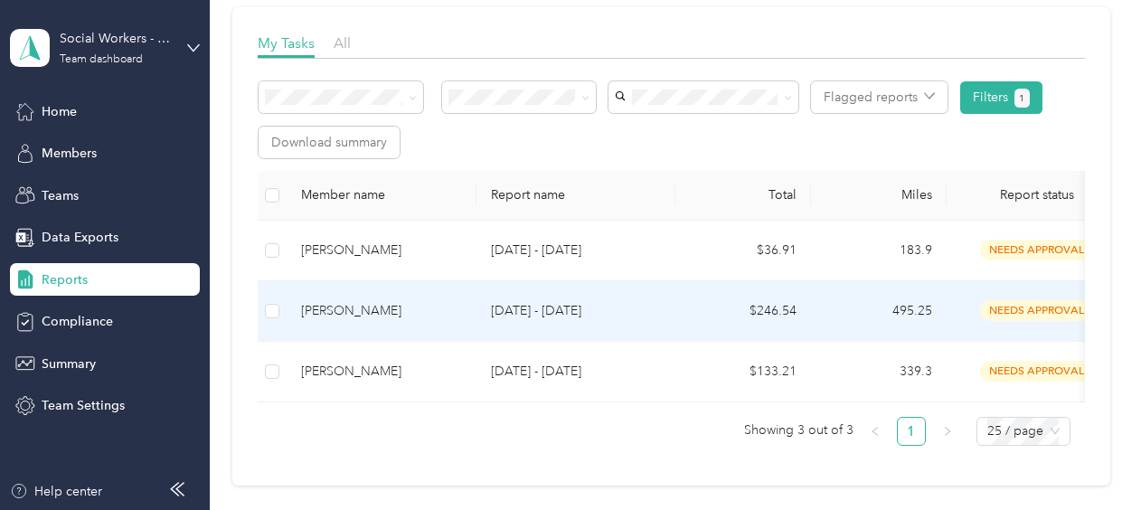
click at [423, 295] on td "[PERSON_NAME]" at bounding box center [382, 311] width 190 height 61
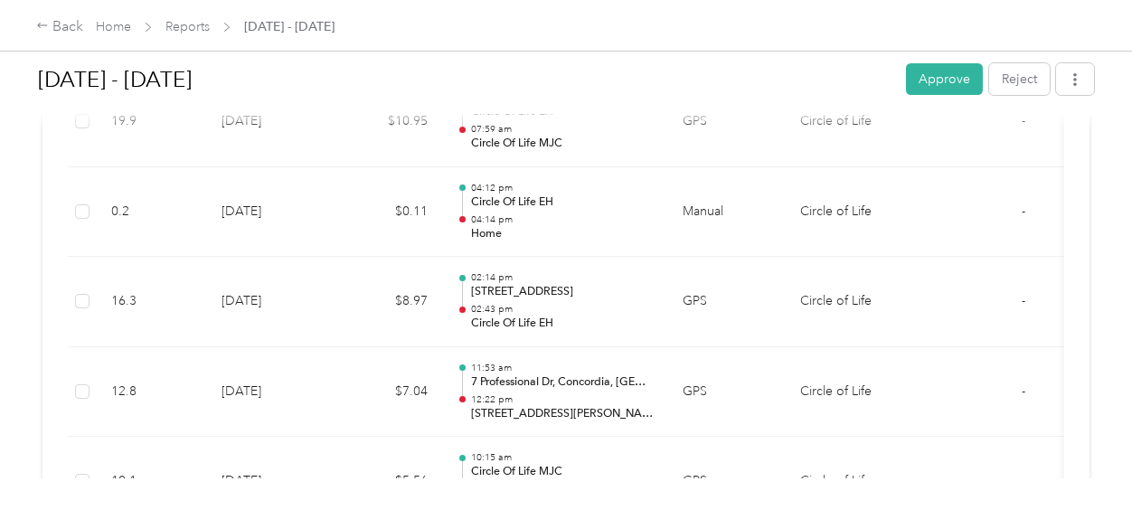
scroll to position [2945, 0]
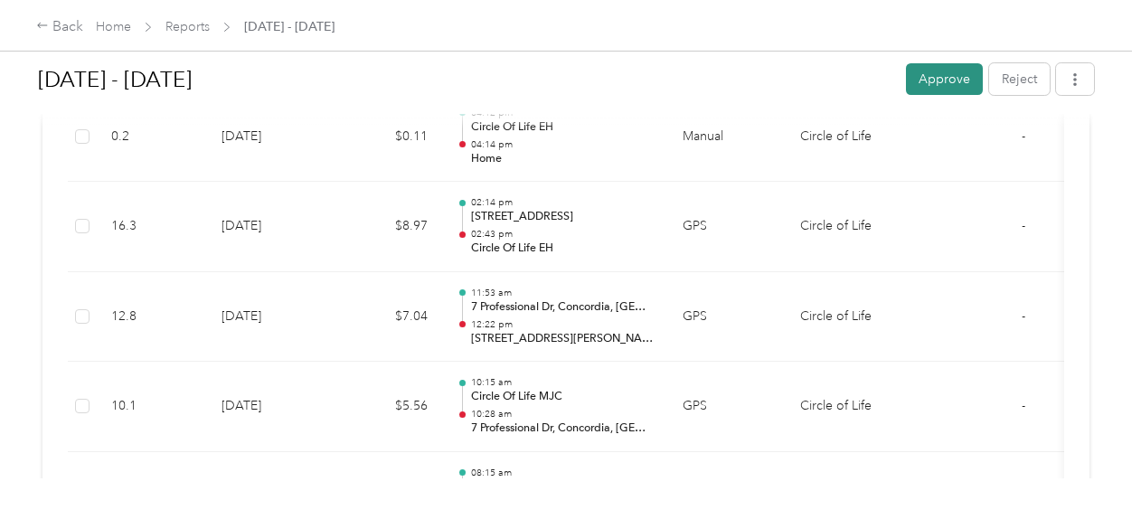
click at [934, 80] on button "Approve" at bounding box center [944, 79] width 77 height 32
click at [62, 29] on div "Back" at bounding box center [59, 27] width 47 height 22
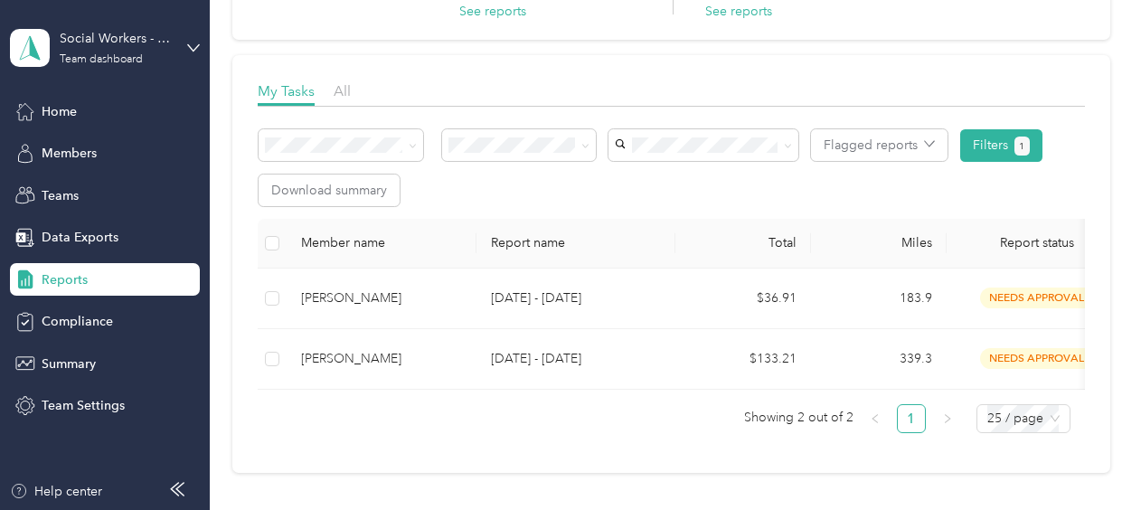
scroll to position [213, 0]
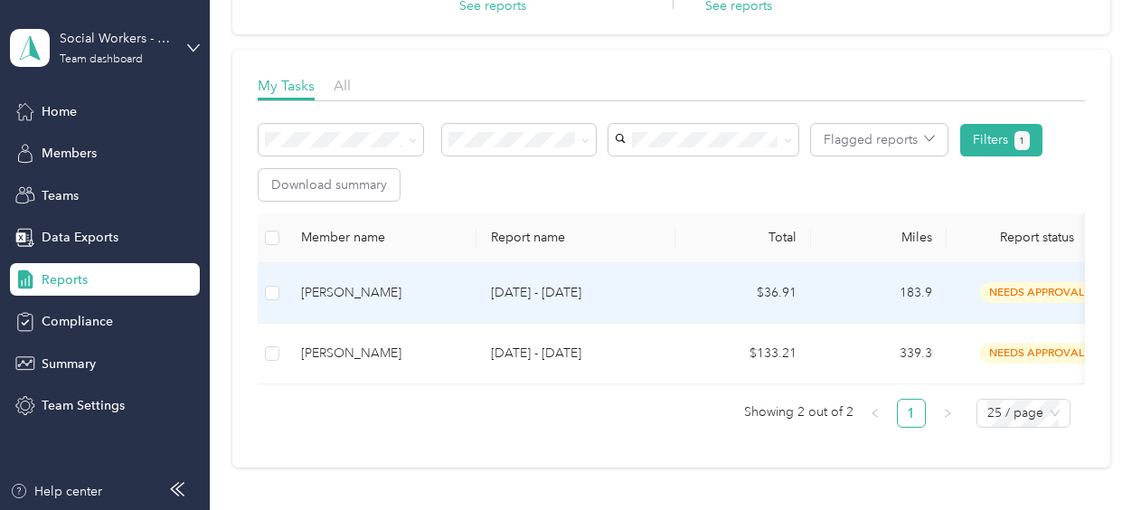
click at [495, 301] on p "[DATE] - [DATE]" at bounding box center [576, 293] width 170 height 20
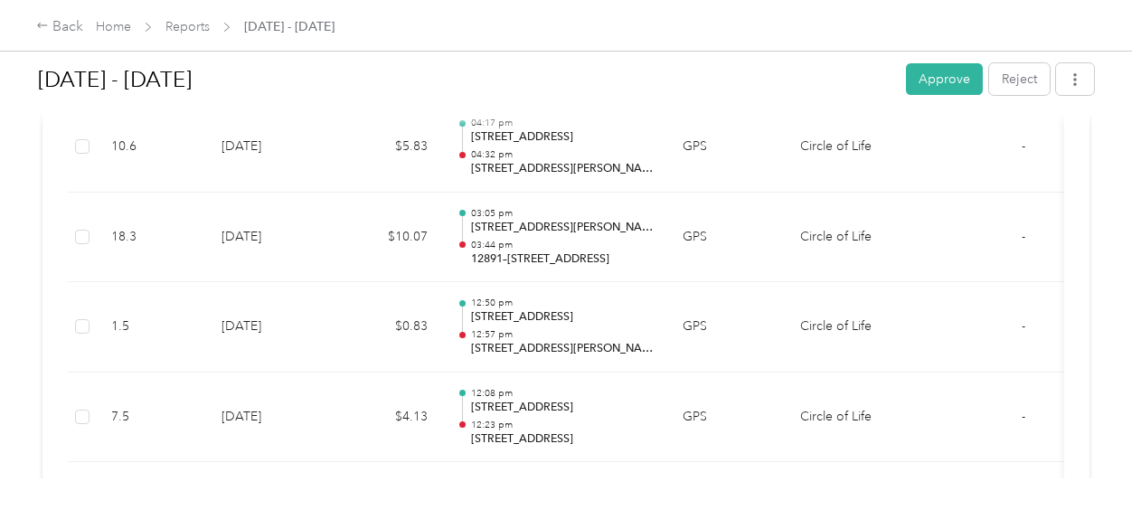
scroll to position [832, 0]
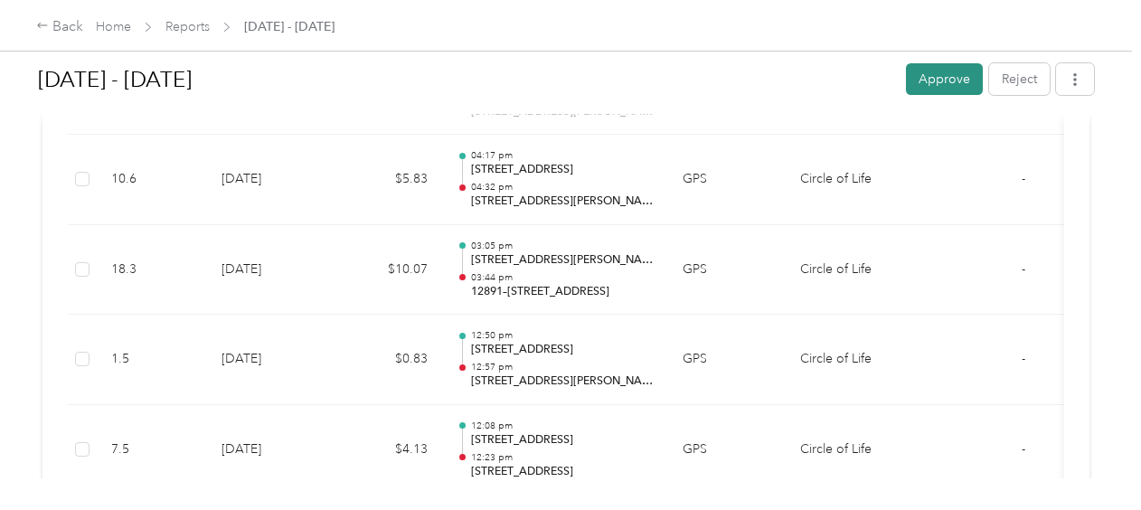
click at [943, 80] on button "Approve" at bounding box center [944, 79] width 77 height 32
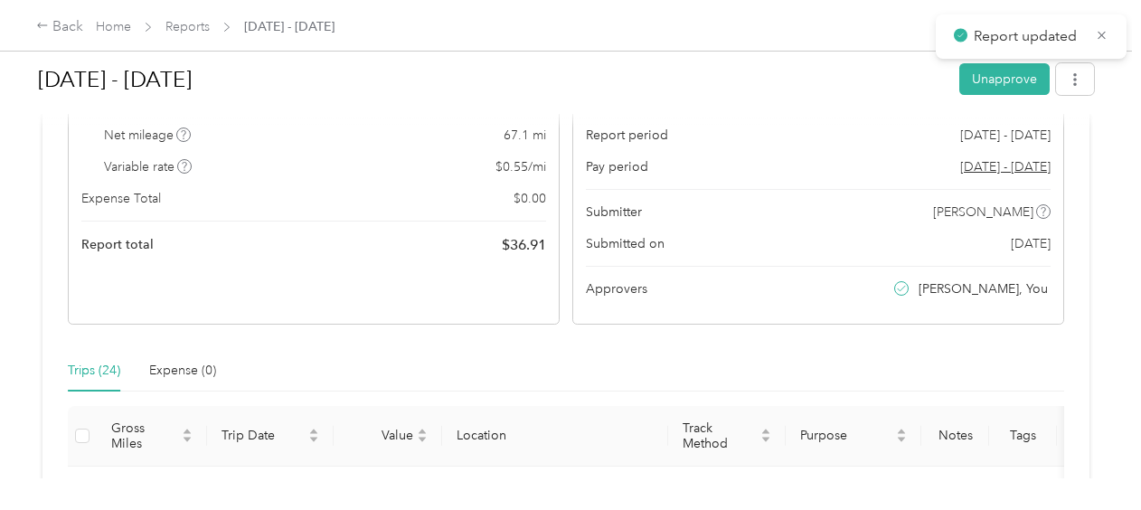
scroll to position [0, 0]
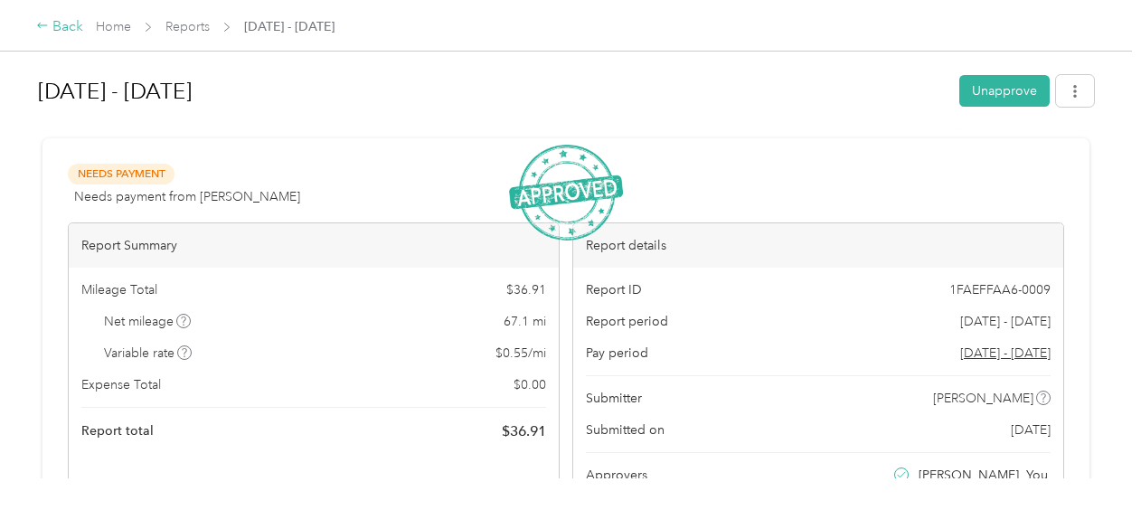
click at [65, 18] on div "Back" at bounding box center [59, 27] width 47 height 22
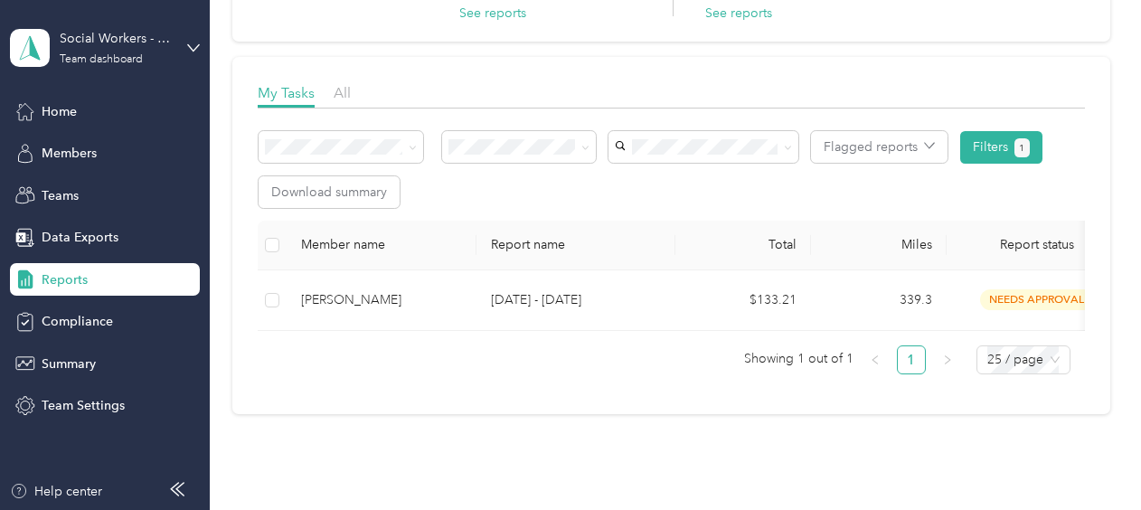
scroll to position [206, 0]
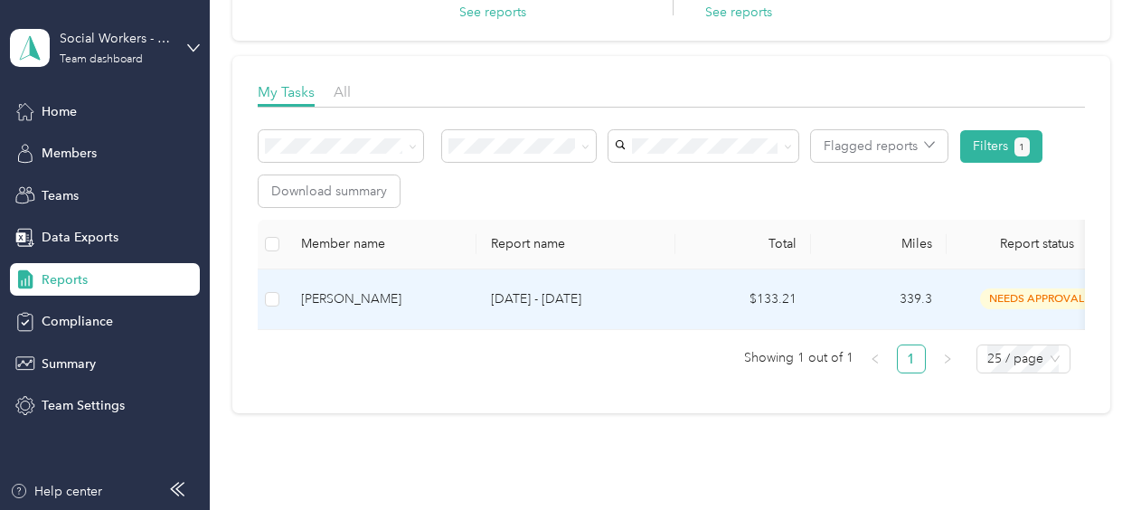
click at [536, 298] on p "[DATE] - [DATE]" at bounding box center [576, 299] width 170 height 20
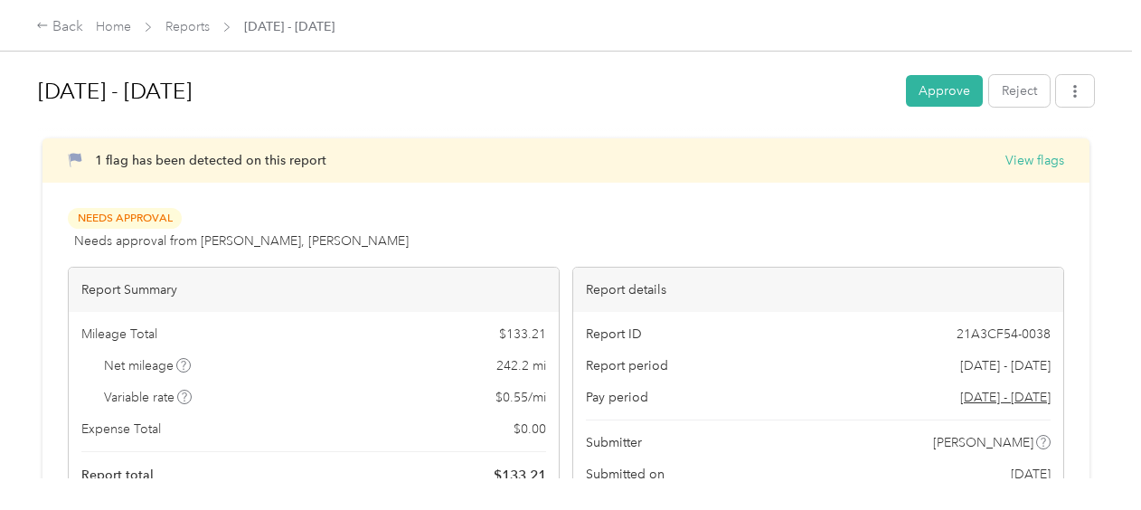
scroll to position [26, 0]
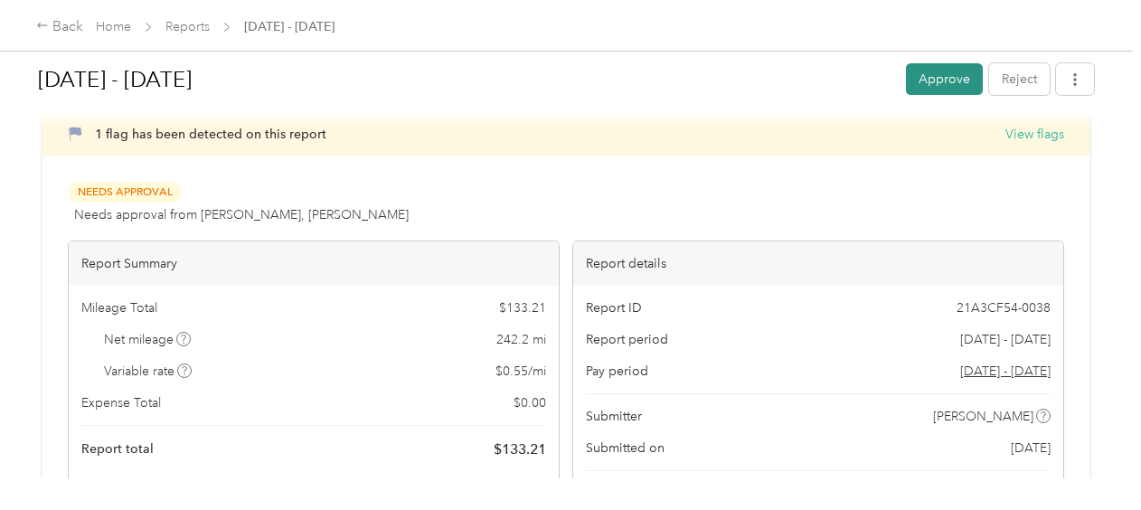
click at [955, 81] on button "Approve" at bounding box center [944, 79] width 77 height 32
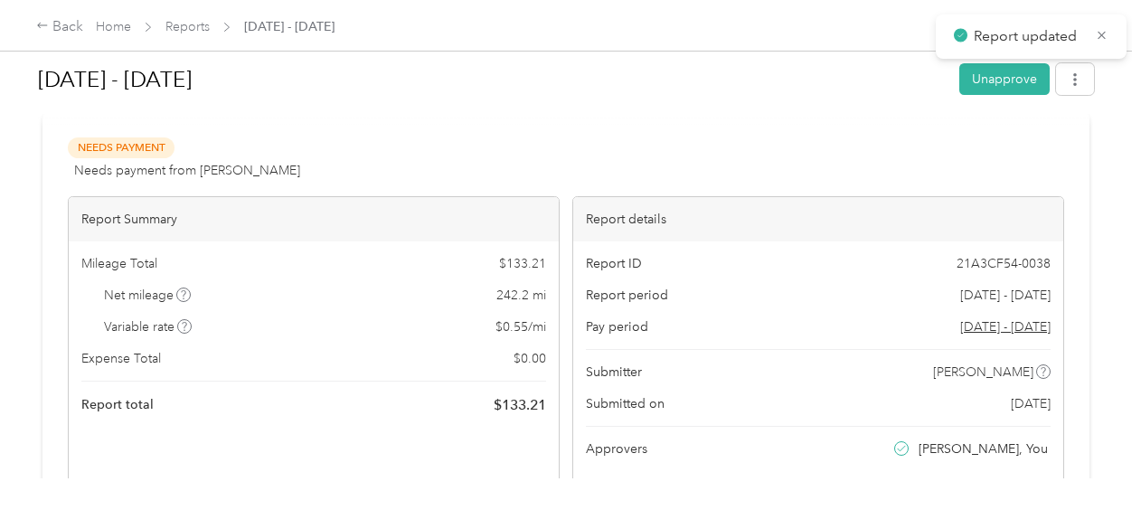
scroll to position [0, 0]
